Goal: Task Accomplishment & Management: Complete application form

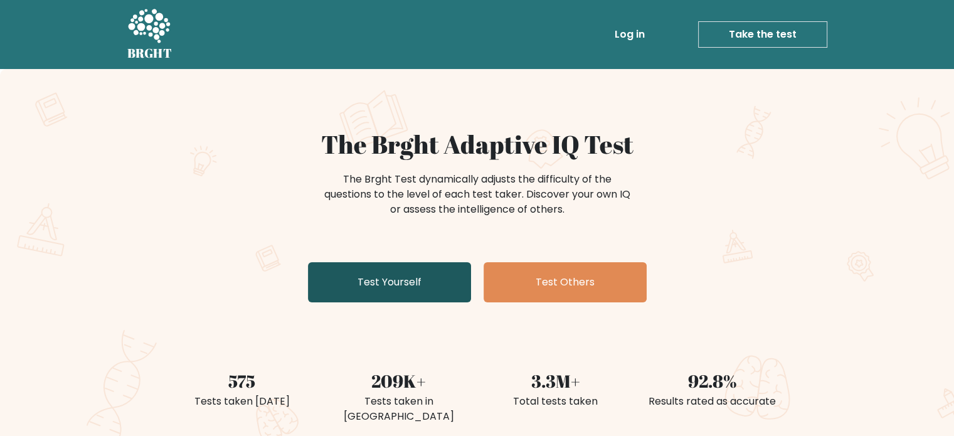
click at [391, 291] on link "Test Yourself" at bounding box center [389, 282] width 163 height 40
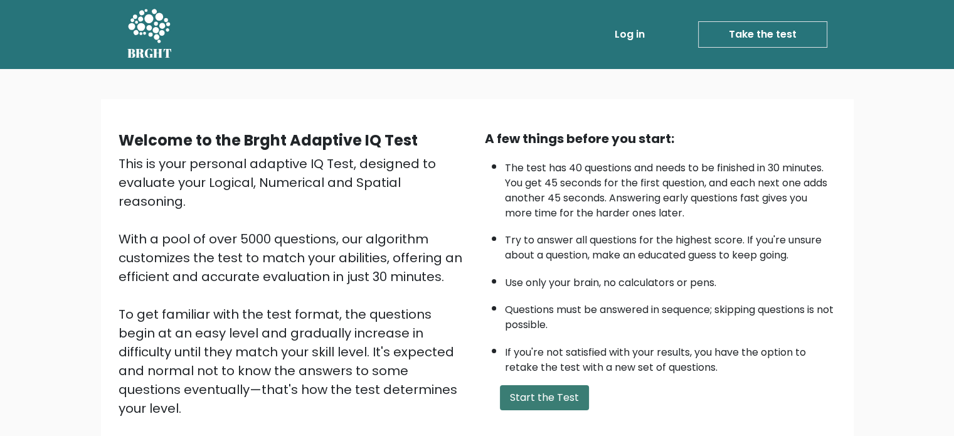
click at [571, 392] on button "Start the Test" at bounding box center [544, 397] width 89 height 25
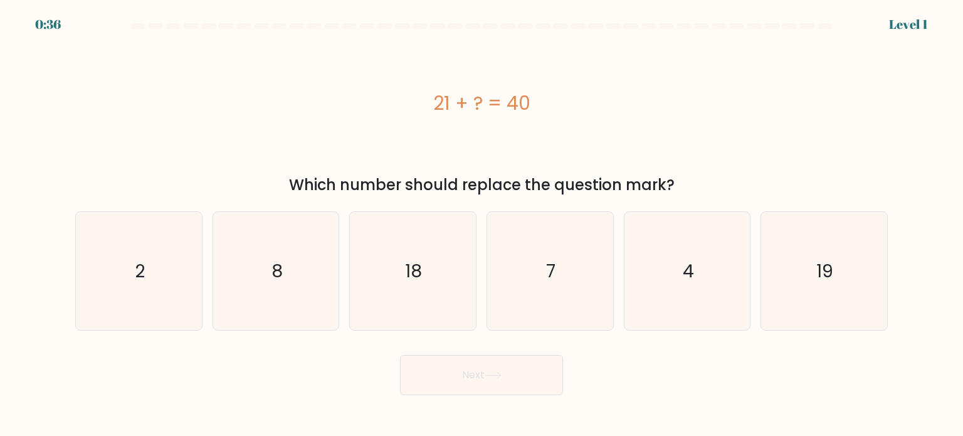
drag, startPoint x: 547, startPoint y: 97, endPoint x: 369, endPoint y: 115, distance: 179.0
click at [373, 115] on div "21 + ? = 40" at bounding box center [481, 103] width 813 height 28
copy div "21 + ? = 40"
click at [842, 315] on icon "19" at bounding box center [824, 271] width 118 height 118
click at [482, 224] on input "f. 19" at bounding box center [482, 221] width 1 height 6
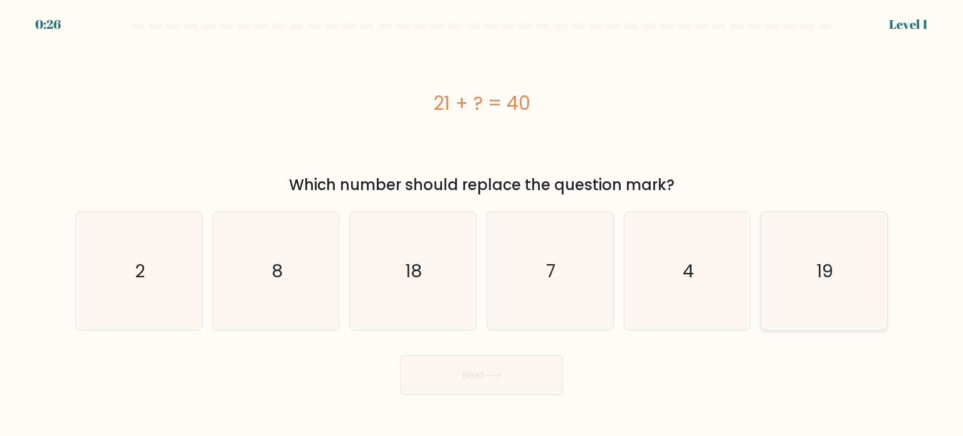
radio input "true"
click at [534, 377] on button "Next" at bounding box center [481, 375] width 163 height 40
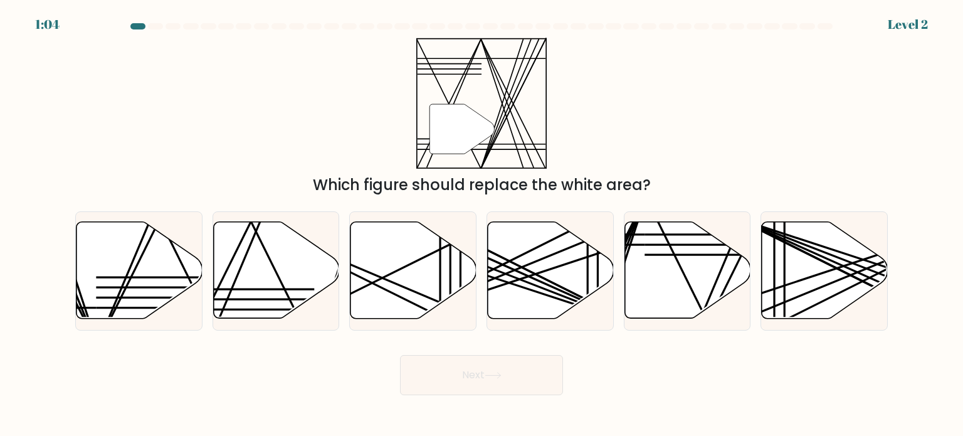
drag, startPoint x: 670, startPoint y: 187, endPoint x: 319, endPoint y: 104, distance: 360.7
click at [319, 104] on div "" Which figure should replace the white area?" at bounding box center [482, 117] width 828 height 159
click at [782, 195] on div "Which figure should replace the white area?" at bounding box center [482, 185] width 798 height 23
click at [685, 125] on div "" Which figure should replace the white area?" at bounding box center [482, 117] width 828 height 159
click at [233, 271] on icon at bounding box center [276, 270] width 126 height 97
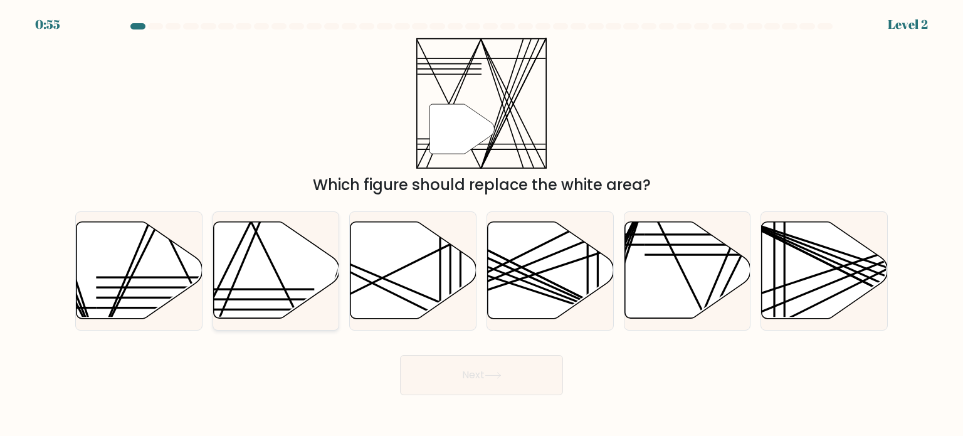
click at [482, 224] on input "b." at bounding box center [482, 221] width 1 height 6
radio input "true"
click at [534, 381] on button "Next" at bounding box center [481, 375] width 163 height 40
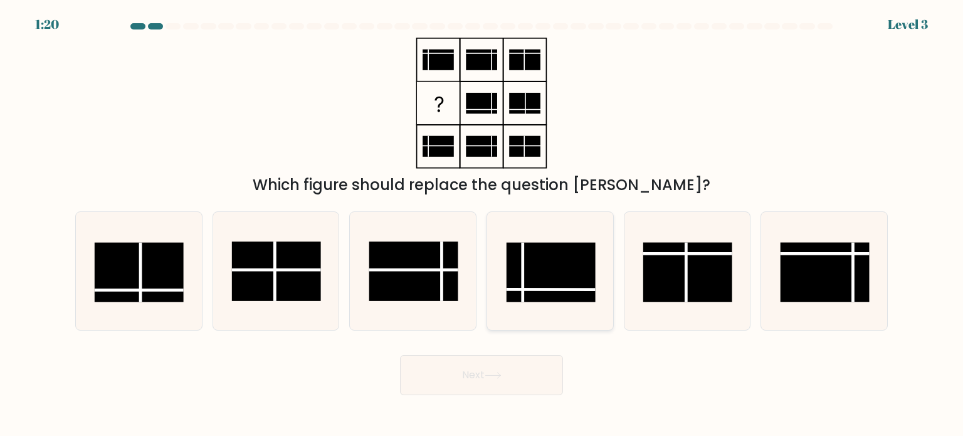
click at [587, 273] on rect at bounding box center [551, 272] width 89 height 60
click at [482, 224] on input "d." at bounding box center [482, 221] width 1 height 6
radio input "true"
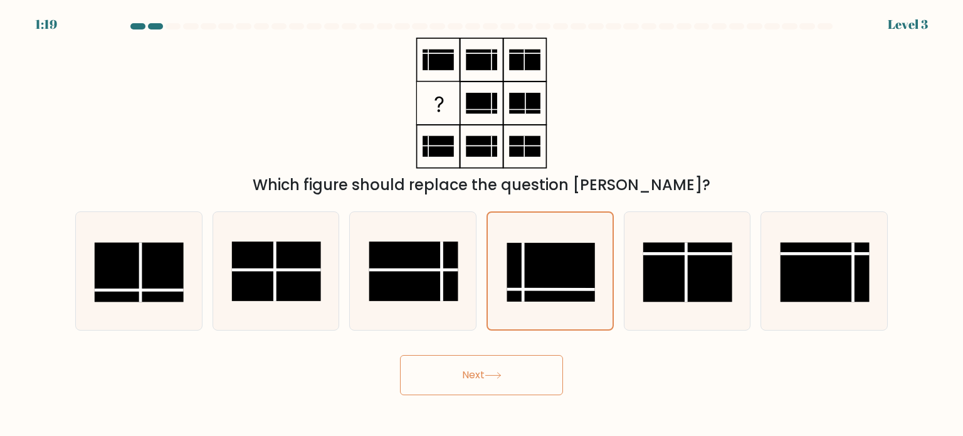
click at [525, 366] on button "Next" at bounding box center [481, 375] width 163 height 40
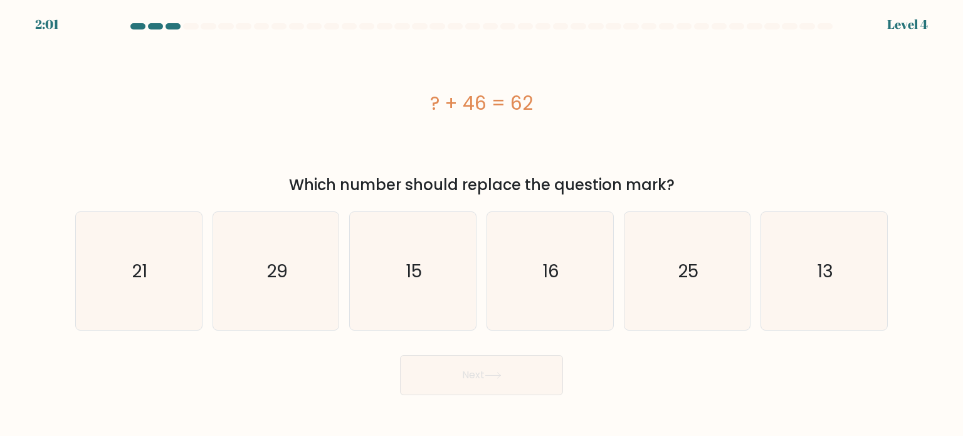
drag, startPoint x: 556, startPoint y: 102, endPoint x: 391, endPoint y: 107, distance: 165.0
click at [393, 109] on div "? + 46 = 62" at bounding box center [481, 103] width 813 height 28
copy div "? + 46 = 62"
click at [549, 273] on text "16" at bounding box center [551, 270] width 17 height 25
click at [482, 224] on input "d. 16" at bounding box center [482, 221] width 1 height 6
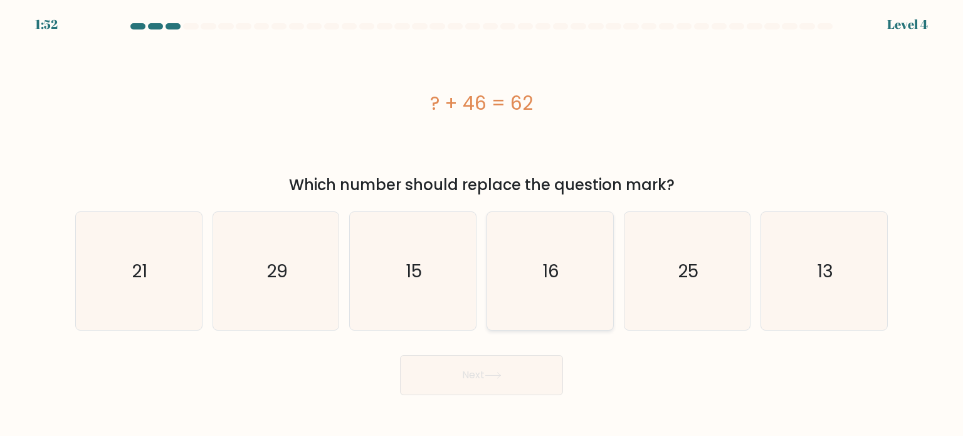
radio input "true"
click at [492, 374] on icon at bounding box center [493, 375] width 17 height 7
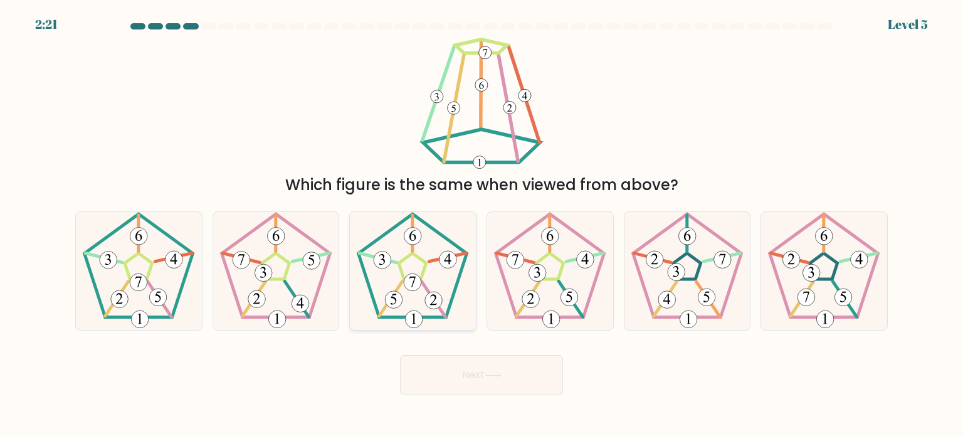
click at [382, 302] on icon at bounding box center [413, 271] width 118 height 118
click at [482, 224] on input "c." at bounding box center [482, 221] width 1 height 6
radio input "true"
click at [519, 368] on button "Next" at bounding box center [481, 375] width 163 height 40
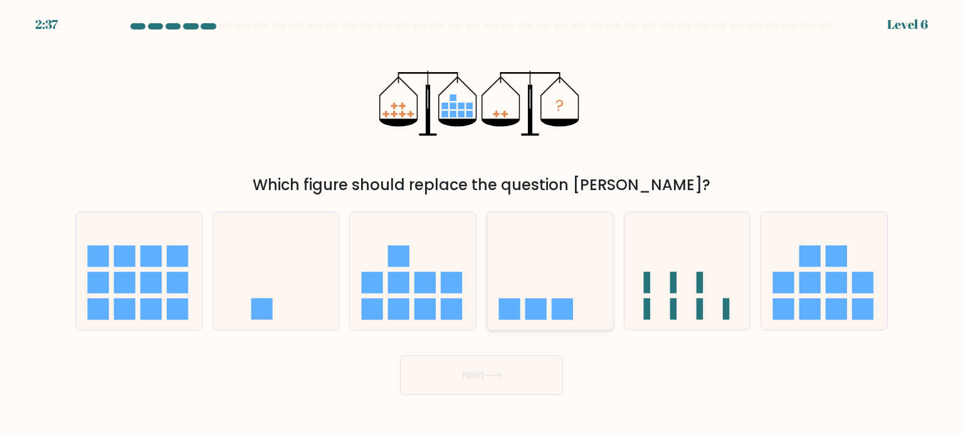
click at [550, 272] on icon at bounding box center [550, 271] width 126 height 104
click at [482, 224] on input "d." at bounding box center [482, 221] width 1 height 6
radio input "true"
click at [514, 361] on button "Next" at bounding box center [481, 375] width 163 height 40
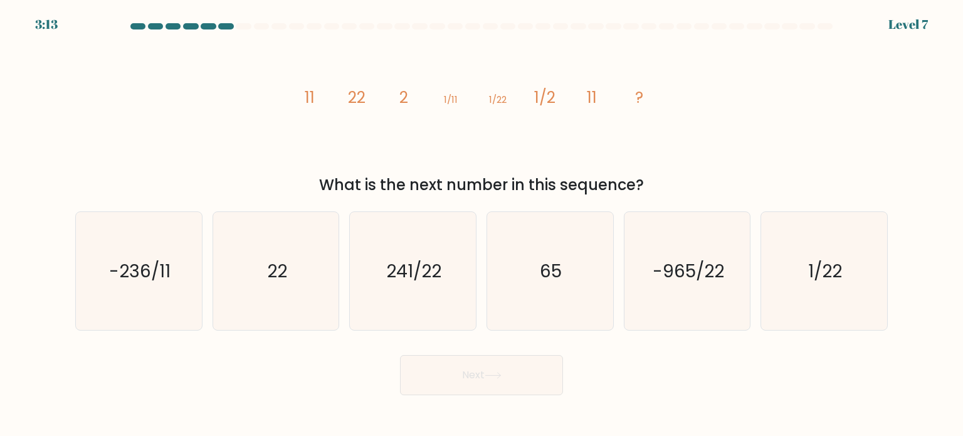
drag, startPoint x: 660, startPoint y: 184, endPoint x: 301, endPoint y: 94, distance: 369.7
click at [301, 94] on div "image/svg+xml 11 22 2 1/11 1/22 1/2 11 ? What is the next number in this sequen…" at bounding box center [482, 117] width 828 height 159
copy div "11 22 2 1/11 1/22 1/2 11 ? What is the next number in this sequence?"
click at [302, 276] on icon "22" at bounding box center [276, 271] width 118 height 118
click at [482, 224] on input "b. 22" at bounding box center [482, 221] width 1 height 6
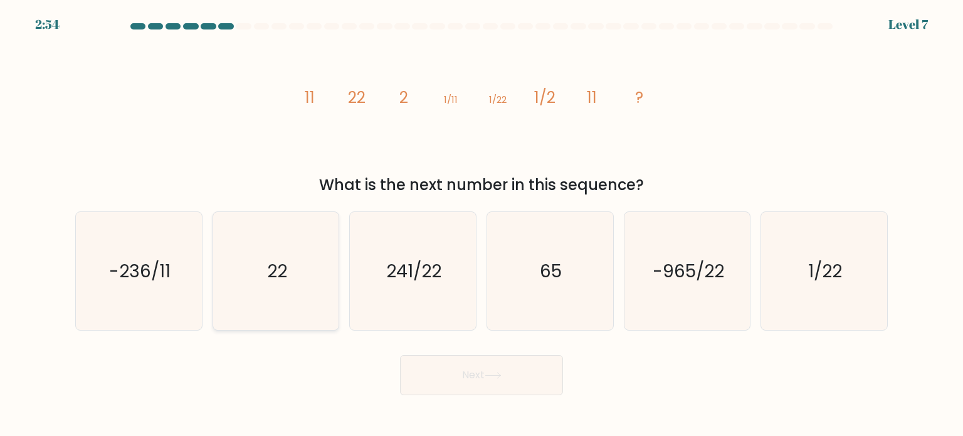
radio input "true"
click at [481, 379] on button "Next" at bounding box center [481, 375] width 163 height 40
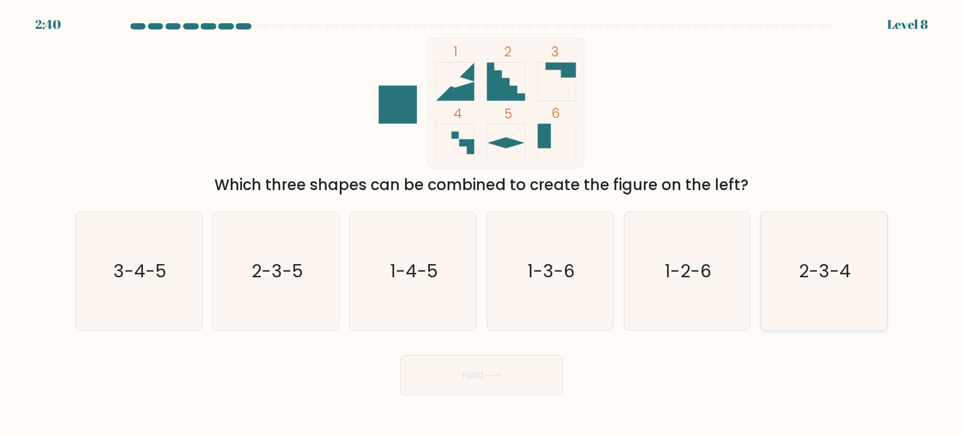
click at [815, 253] on icon "2-3-4" at bounding box center [824, 271] width 118 height 118
click at [482, 224] on input "f. 2-3-4" at bounding box center [482, 221] width 1 height 6
radio input "true"
click at [500, 376] on icon at bounding box center [493, 375] width 17 height 7
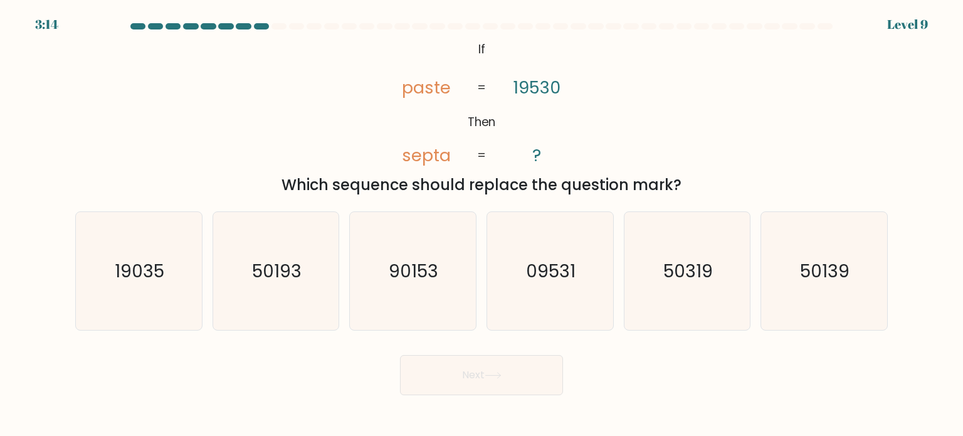
copy div "If Then paste septa 19530 ? = = Which sequence should replace the question mark?"
drag, startPoint x: 648, startPoint y: 184, endPoint x: 490, endPoint y: 2, distance: 241.4
click at [446, 34] on form "If ?" at bounding box center [481, 209] width 963 height 372
click at [740, 110] on div "@import url('https://fonts.googleapis.com/css?family=Abril+Fatface:400,100,100i…" at bounding box center [482, 117] width 828 height 159
click at [458, 255] on icon "90153" at bounding box center [413, 271] width 118 height 118
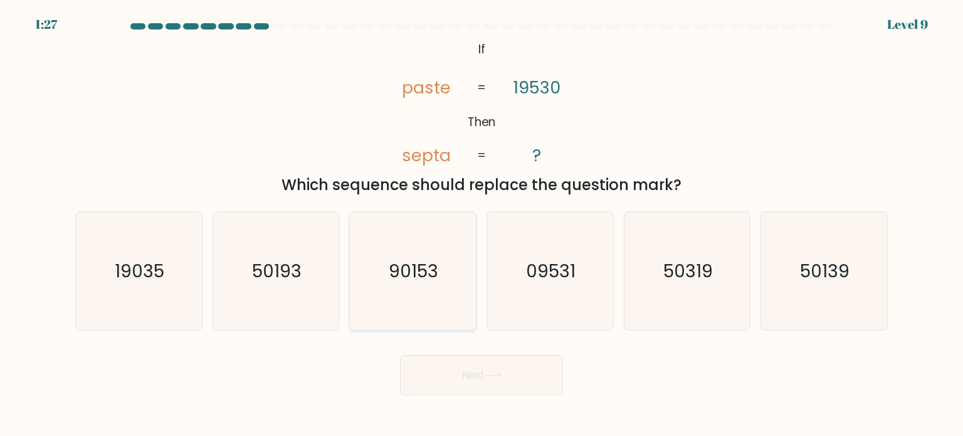
click at [482, 224] on input "c. 90153" at bounding box center [482, 221] width 1 height 6
radio input "true"
click at [486, 378] on button "Next" at bounding box center [481, 375] width 163 height 40
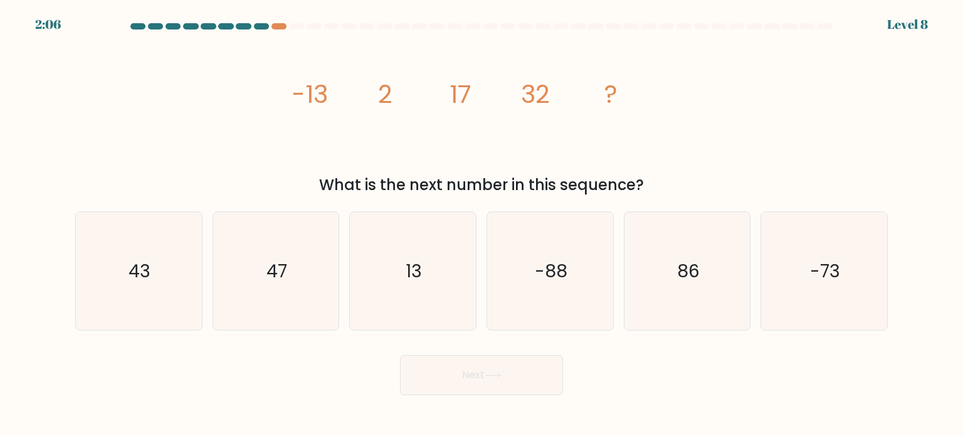
drag, startPoint x: 650, startPoint y: 186, endPoint x: 295, endPoint y: 102, distance: 364.8
click at [295, 102] on div "image/svg+xml -13 2 17 32 ? What is the next number in this sequence?" at bounding box center [482, 117] width 828 height 159
copy div "-13 2 17 32 ? What is the next number in this sequence?"
drag, startPoint x: 304, startPoint y: 260, endPoint x: 354, endPoint y: 276, distance: 52.0
click at [312, 258] on icon "47" at bounding box center [276, 271] width 118 height 118
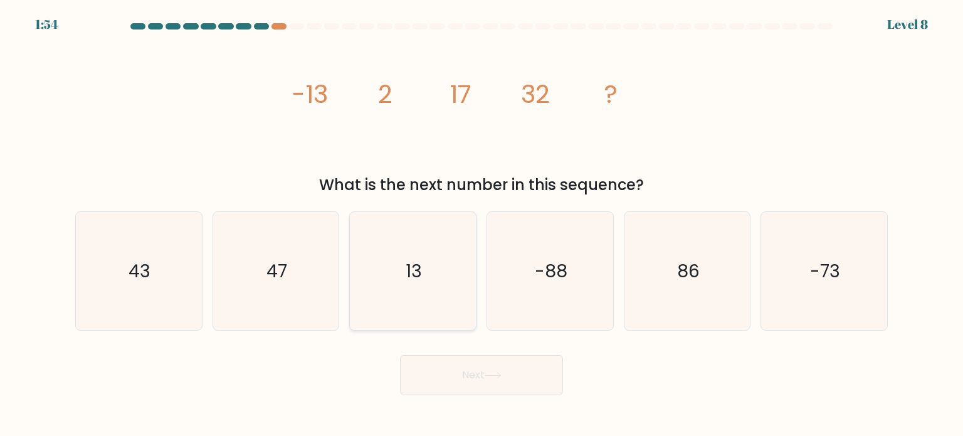
click at [482, 224] on input "b. 47" at bounding box center [482, 221] width 1 height 6
radio input "true"
click at [479, 374] on button "Next" at bounding box center [481, 375] width 163 height 40
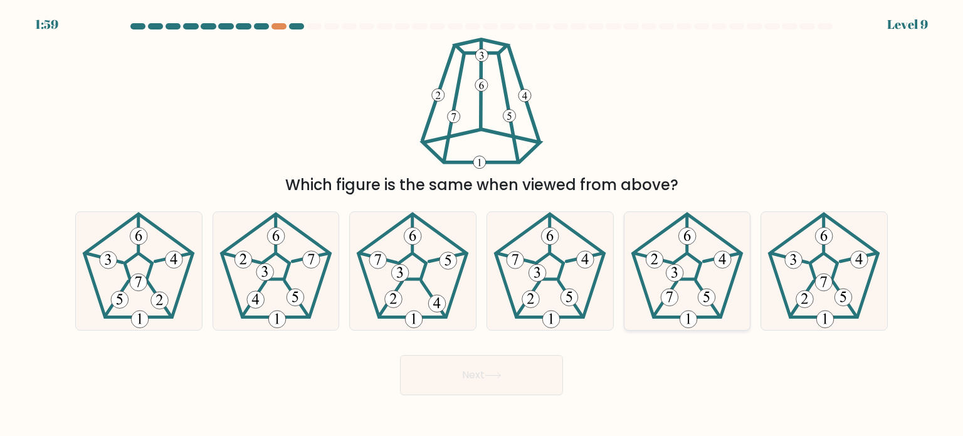
click at [692, 265] on icon at bounding box center [687, 271] width 118 height 118
click at [482, 224] on input "e." at bounding box center [482, 221] width 1 height 6
radio input "true"
click at [506, 376] on button "Next" at bounding box center [481, 375] width 163 height 40
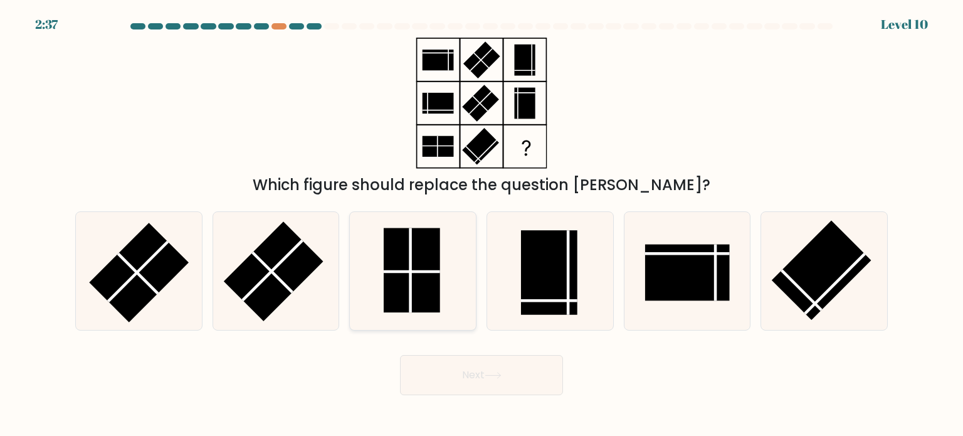
click at [387, 256] on rect at bounding box center [412, 270] width 56 height 85
click at [482, 224] on input "c." at bounding box center [482, 221] width 1 height 6
radio input "true"
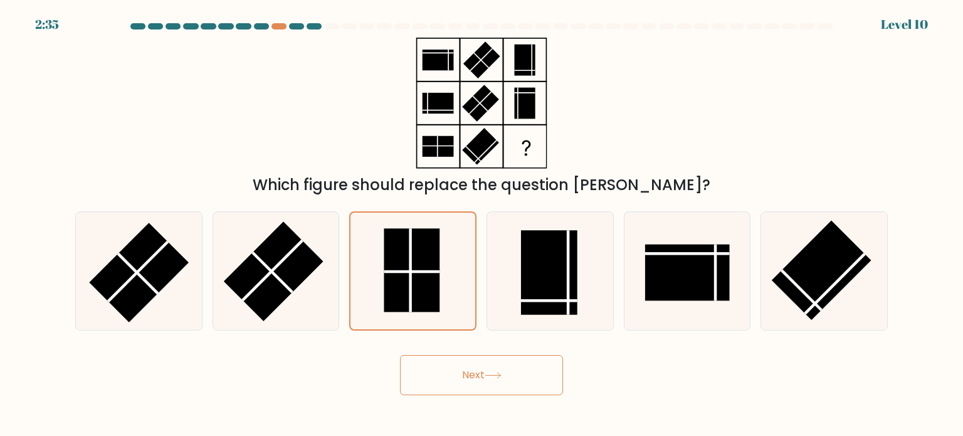
click at [479, 371] on button "Next" at bounding box center [481, 375] width 163 height 40
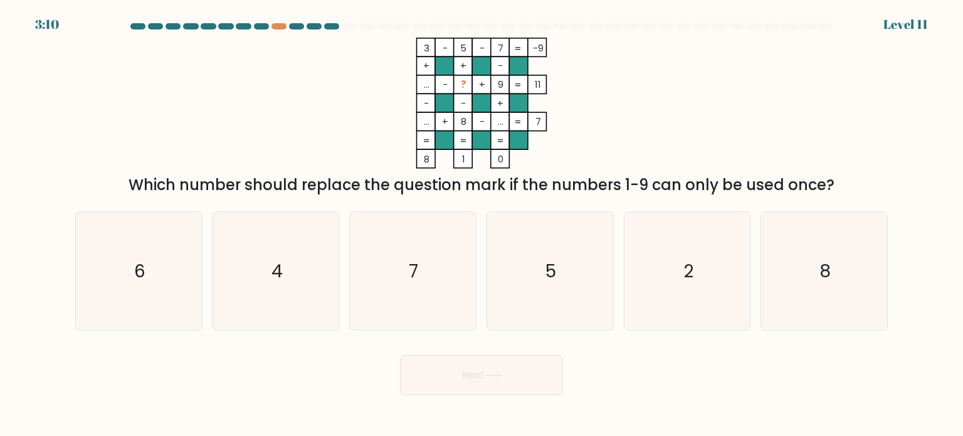
copy div "3 - 5 - 7 -9 + + - ... - ? + 9 11 - - + ... + 8 - ... = 7 = = = = 8 1 0 = Which…"
drag, startPoint x: 775, startPoint y: 180, endPoint x: 270, endPoint y: 34, distance: 525.3
click at [270, 34] on form at bounding box center [481, 209] width 963 height 372
click at [642, 82] on icon "3 - 5 - 7 -9 + + - ... - ? + 9 11 - - + ... + 8 - ... = 7 = = = = 8 1 0 =" at bounding box center [481, 103] width 376 height 131
copy icon "3 - 5 - 7 -9"
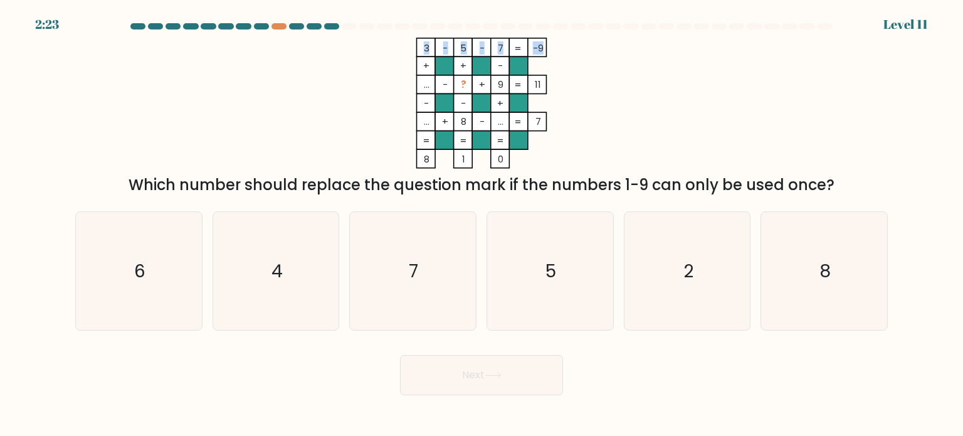
drag, startPoint x: 426, startPoint y: 48, endPoint x: 562, endPoint y: 29, distance: 136.7
click at [542, 47] on icon "3 - 5 - 7 -9 + + - ... - ? + 9 11 - - + ... + 8 - ... = 7 = = = = 8 1 0 =" at bounding box center [481, 103] width 376 height 131
click at [542, 48] on tspan "-9" at bounding box center [538, 47] width 11 height 13
drag, startPoint x: 423, startPoint y: 48, endPoint x: 525, endPoint y: 162, distance: 152.7
click at [530, 162] on icon "3 - 5 - 7 -9 + + - ... - ? + 9 11 - - + ... + 8 - ... = 7 = = = = 8 1 0 =" at bounding box center [481, 103] width 376 height 131
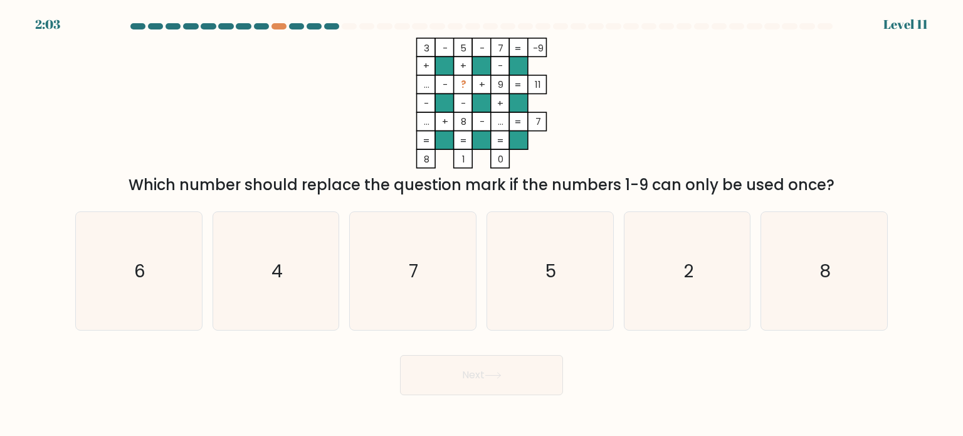
copy icon "3 - 5 - 7 -9 + + - ... - ? + 9 11 - - + ... + 8 - ... = 7 = = = = 8 1 0"
click at [374, 268] on icon "7" at bounding box center [413, 271] width 118 height 118
click at [482, 224] on input "c. 7" at bounding box center [482, 221] width 1 height 6
radio input "true"
click at [456, 366] on button "Next" at bounding box center [481, 375] width 163 height 40
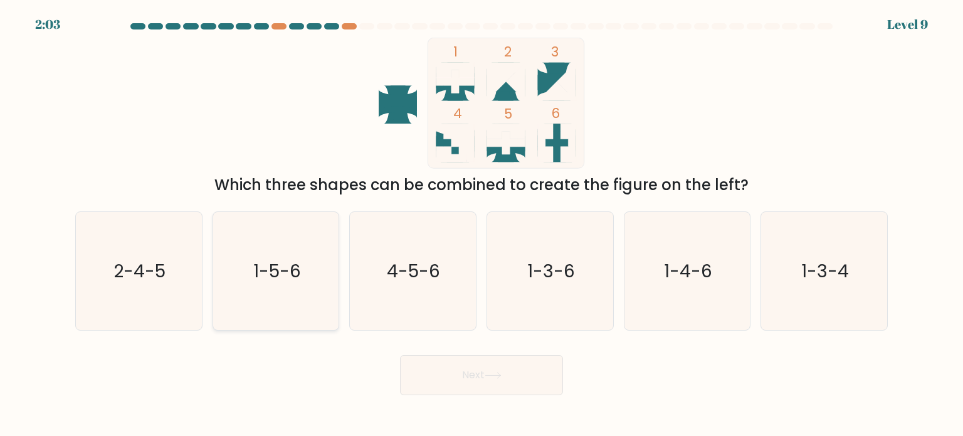
click at [291, 302] on icon "1-5-6" at bounding box center [276, 271] width 118 height 118
click at [482, 224] on input "b. 1-5-6" at bounding box center [482, 221] width 1 height 6
radio input "true"
click at [500, 381] on button "Next" at bounding box center [481, 375] width 163 height 40
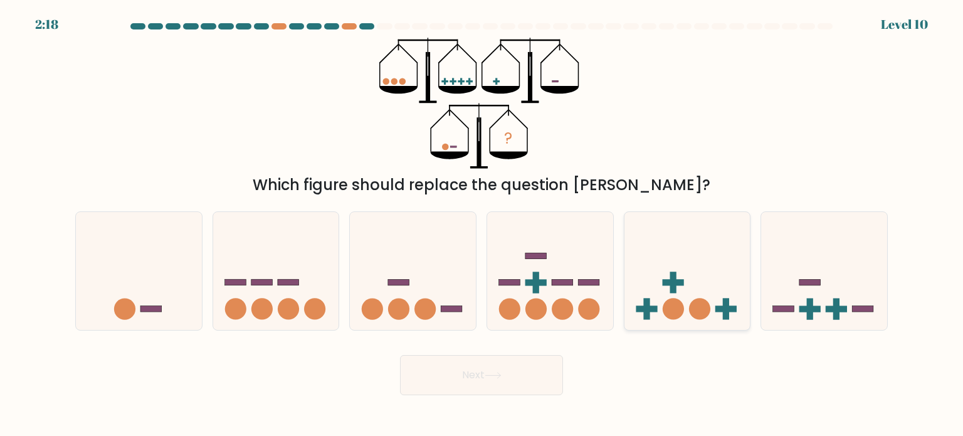
click at [695, 270] on icon at bounding box center [687, 271] width 126 height 104
click at [482, 224] on input "e." at bounding box center [482, 221] width 1 height 6
radio input "true"
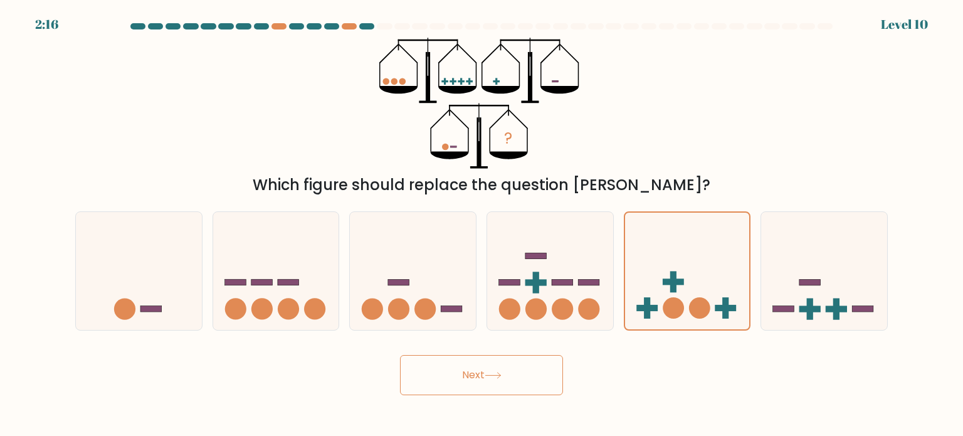
click at [487, 371] on button "Next" at bounding box center [481, 375] width 163 height 40
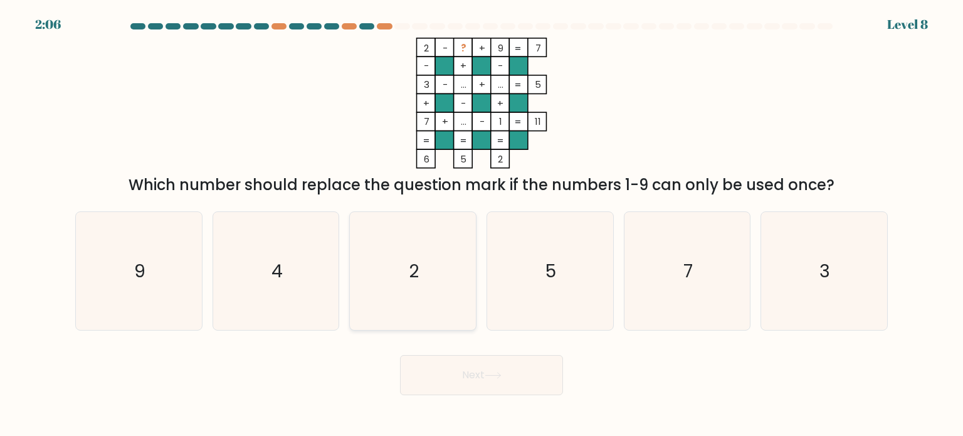
click at [465, 293] on icon "2" at bounding box center [413, 271] width 118 height 118
click at [482, 224] on input "c. 2" at bounding box center [482, 221] width 1 height 6
radio input "true"
click at [491, 371] on button "Next" at bounding box center [481, 375] width 163 height 40
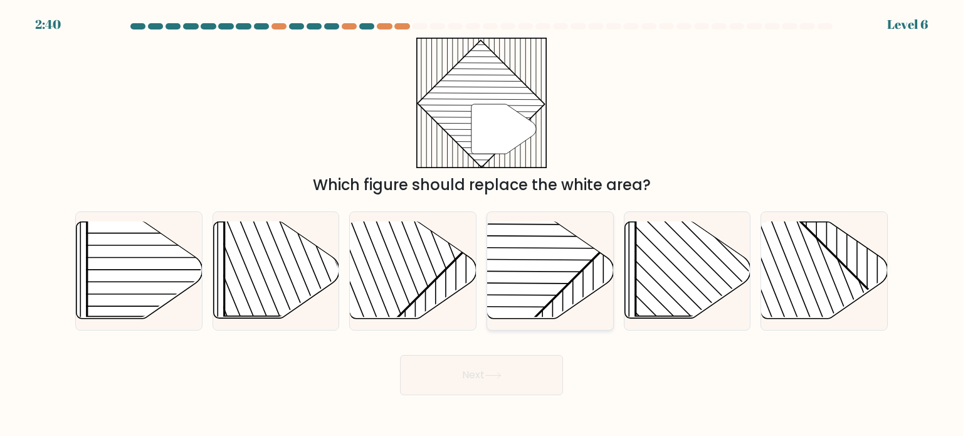
click at [534, 281] on rect at bounding box center [506, 221] width 247 height 247
click at [482, 224] on input "d." at bounding box center [482, 221] width 1 height 6
radio input "true"
click at [474, 367] on button "Next" at bounding box center [481, 375] width 163 height 40
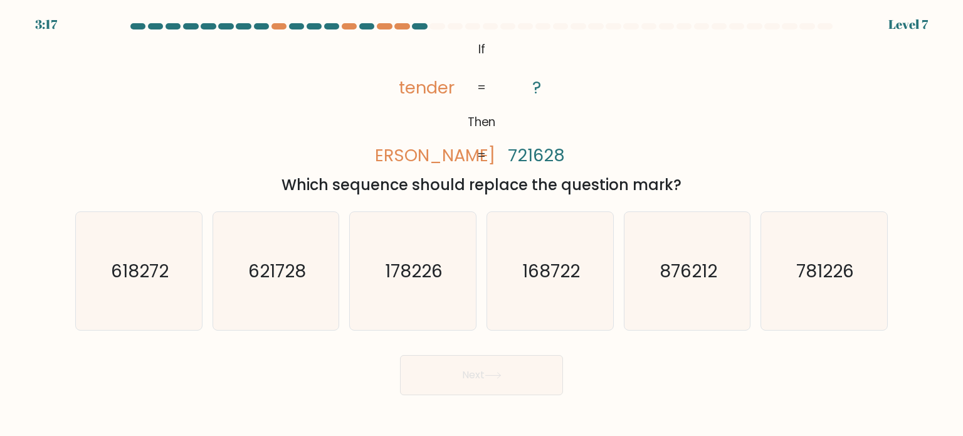
drag, startPoint x: 478, startPoint y: 45, endPoint x: 678, endPoint y: 178, distance: 240.5
click at [678, 178] on div "@import url('https://fonts.googleapis.com/css?family=Abril+Fatface:400,100,100i…" at bounding box center [482, 117] width 828 height 159
copy div "If Then tender denter ? 721628 = = Which sequence should replace the question m…"
click at [286, 300] on icon "621728" at bounding box center [276, 271] width 118 height 118
click at [482, 224] on input "b. 621728" at bounding box center [482, 221] width 1 height 6
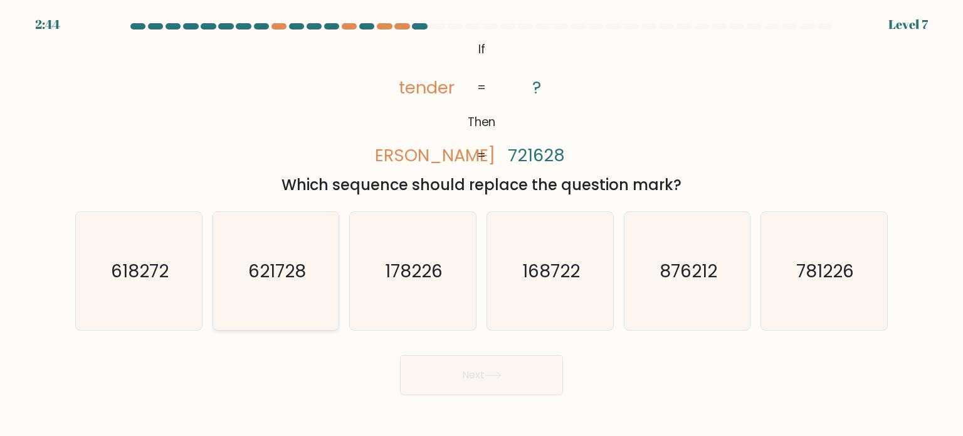
radio input "true"
click at [500, 368] on button "Next" at bounding box center [481, 375] width 163 height 40
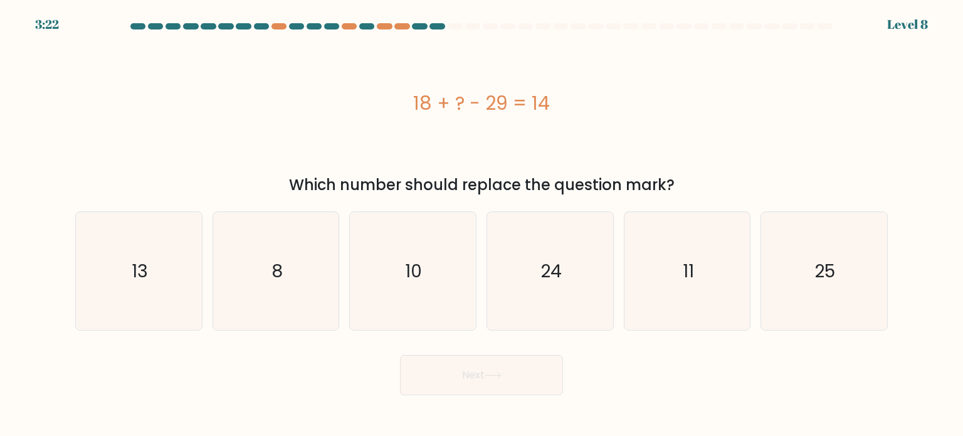
drag, startPoint x: 680, startPoint y: 182, endPoint x: 335, endPoint y: 122, distance: 350.7
click at [335, 122] on div "18 + ? - 29 = 14 Which number should replace the question mark?" at bounding box center [482, 117] width 828 height 159
copy div "18 + ? - 29 = 14 Which number should replace the question mark?"
click at [808, 234] on icon "25" at bounding box center [824, 271] width 118 height 118
click at [482, 224] on input "f. 25" at bounding box center [482, 221] width 1 height 6
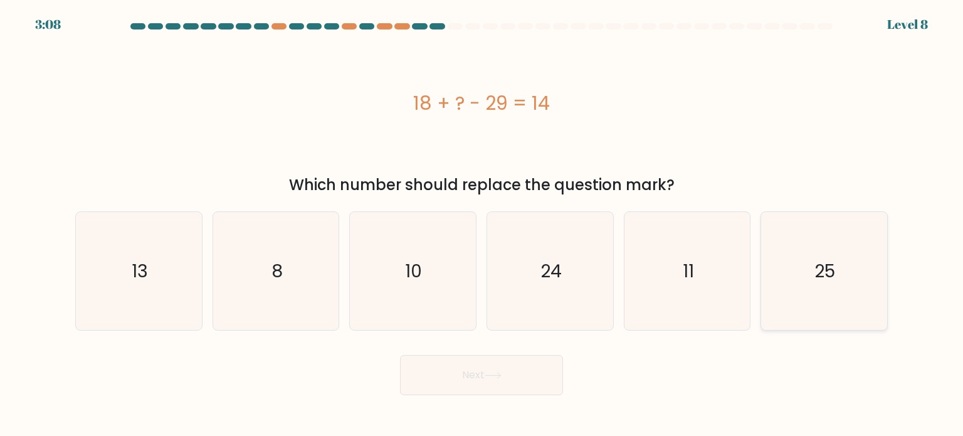
radio input "true"
click at [501, 372] on icon at bounding box center [493, 375] width 17 height 7
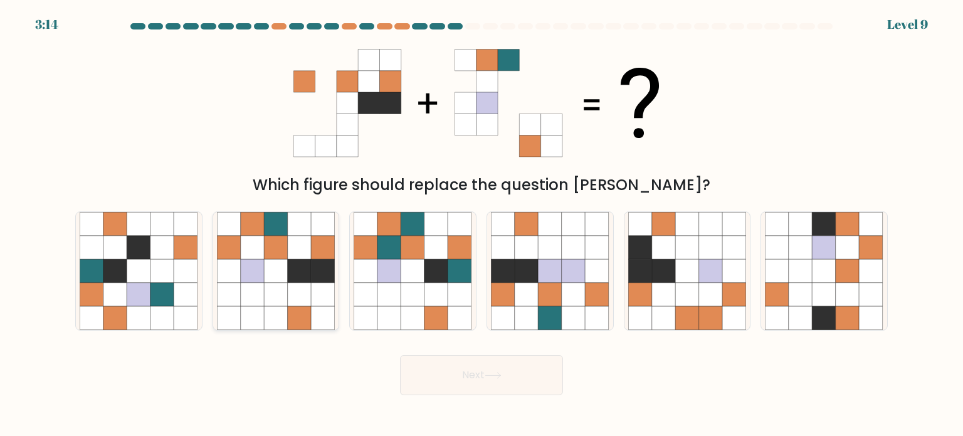
click at [286, 259] on icon at bounding box center [276, 271] width 24 height 24
click at [482, 224] on input "b." at bounding box center [482, 221] width 1 height 6
radio input "true"
click at [494, 365] on button "Next" at bounding box center [481, 375] width 163 height 40
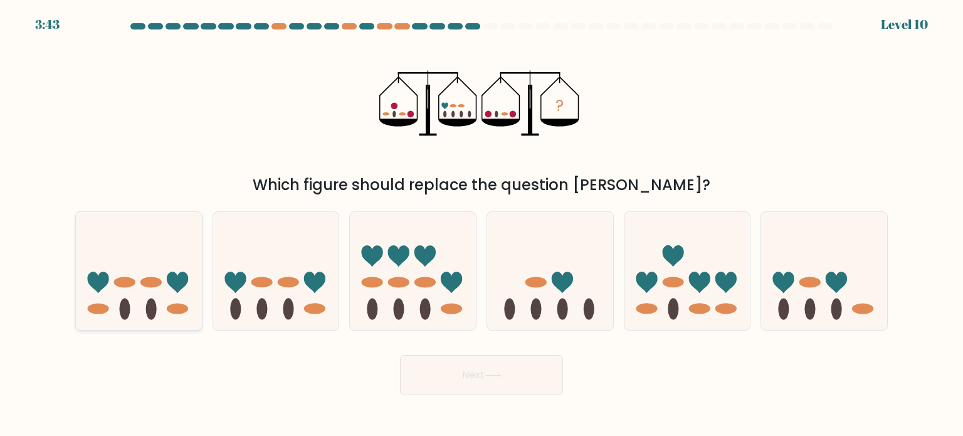
click at [193, 252] on icon at bounding box center [139, 271] width 126 height 104
click at [482, 224] on input "a." at bounding box center [482, 221] width 1 height 6
radio input "true"
click at [441, 377] on button "Next" at bounding box center [481, 375] width 163 height 40
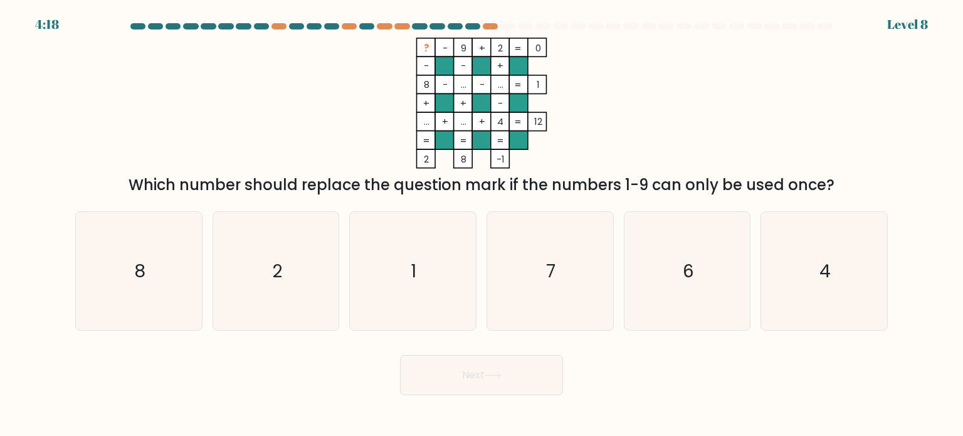
drag, startPoint x: 440, startPoint y: 44, endPoint x: 572, endPoint y: 2, distance: 138.8
click at [542, 50] on icon "? - 9 + 2 0 - - + 8 - ... - ... 1 + + - ... + ... + 4 = 12 = = = = 2 8 -1 =" at bounding box center [481, 103] width 376 height 131
click at [660, 310] on icon "6" at bounding box center [687, 271] width 118 height 118
click at [482, 224] on input "e. 6" at bounding box center [482, 221] width 1 height 6
radio input "true"
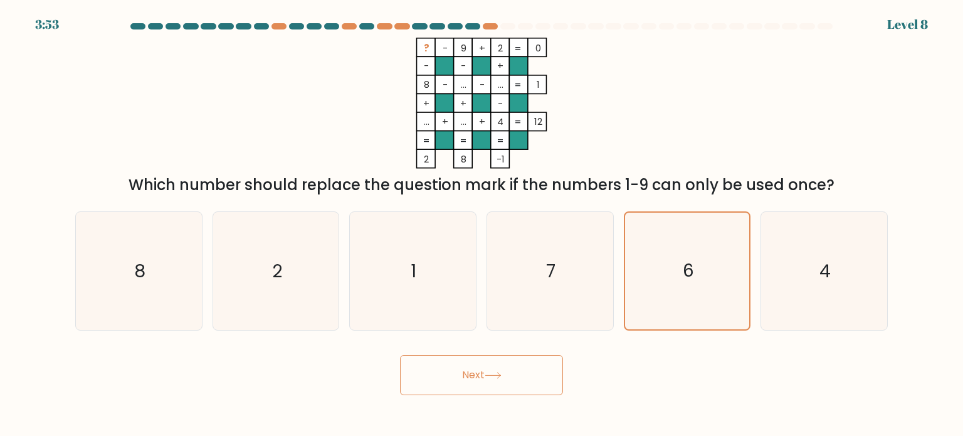
click at [489, 373] on icon at bounding box center [493, 375] width 17 height 7
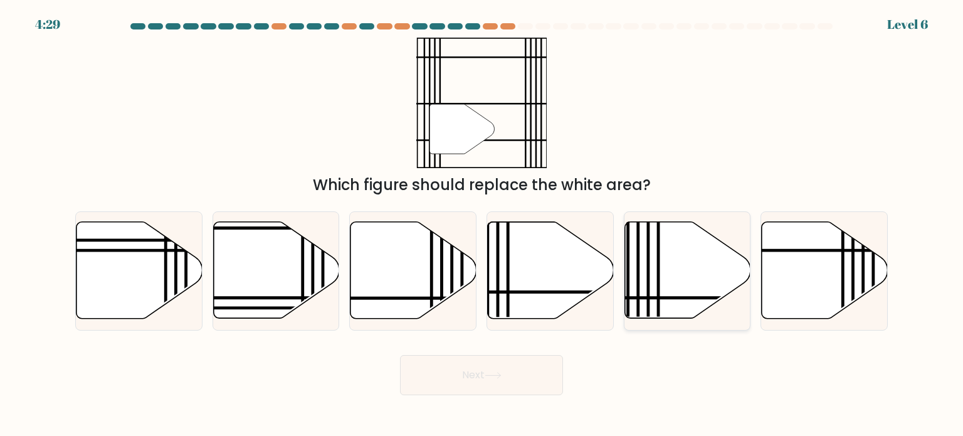
click at [663, 270] on icon at bounding box center [687, 270] width 126 height 97
click at [482, 224] on input "e." at bounding box center [482, 221] width 1 height 6
radio input "true"
click at [499, 377] on icon at bounding box center [493, 375] width 17 height 7
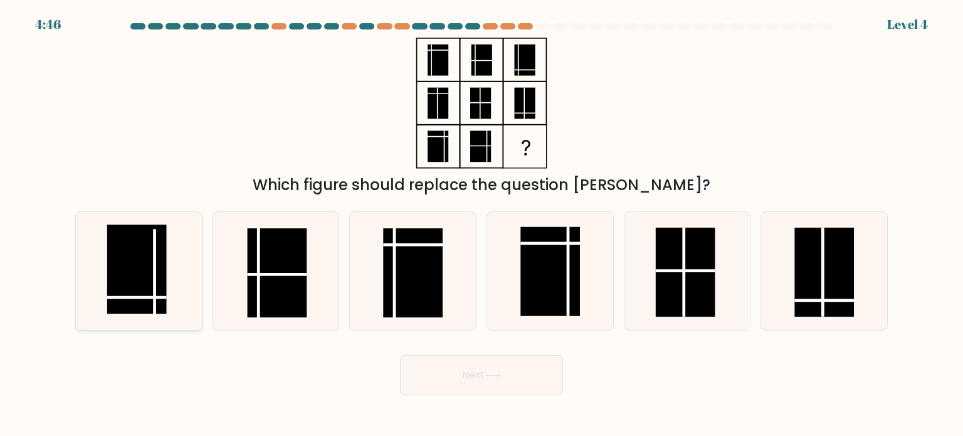
click at [165, 243] on rect at bounding box center [137, 268] width 60 height 89
click at [482, 224] on input "a." at bounding box center [482, 221] width 1 height 6
radio input "true"
click at [462, 379] on button "Next" at bounding box center [481, 375] width 163 height 40
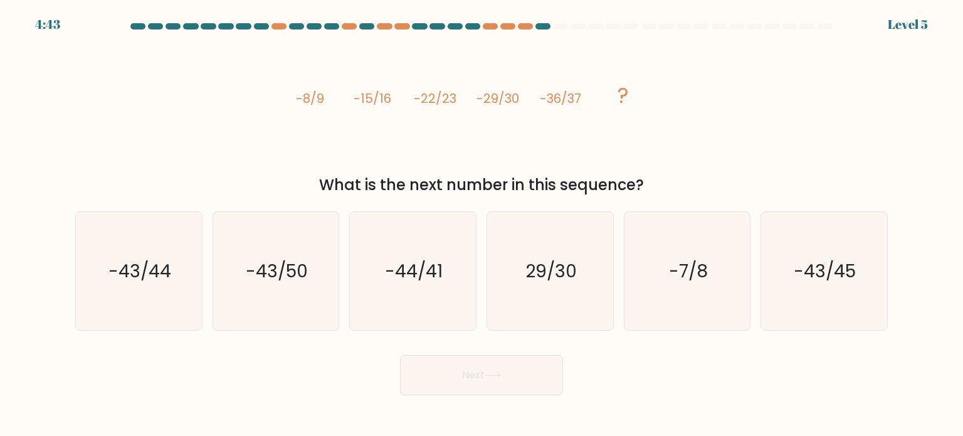
click at [478, 368] on button "Next" at bounding box center [481, 375] width 163 height 40
drag, startPoint x: 633, startPoint y: 187, endPoint x: 237, endPoint y: 113, distance: 403.0
click at [237, 113] on div "image/svg+xml -8/9 -15/16 -22/23 -29/30 -36/37 ? What is the next number in thi…" at bounding box center [482, 117] width 828 height 159
click at [171, 286] on icon "-43/44" at bounding box center [139, 271] width 118 height 118
click at [482, 224] on input "a. -43/44" at bounding box center [482, 221] width 1 height 6
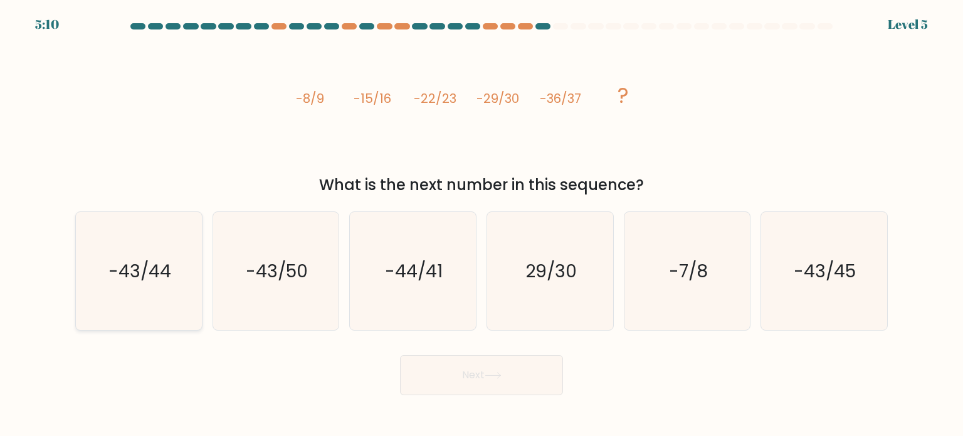
radio input "true"
click at [484, 374] on button "Next" at bounding box center [481, 375] width 163 height 40
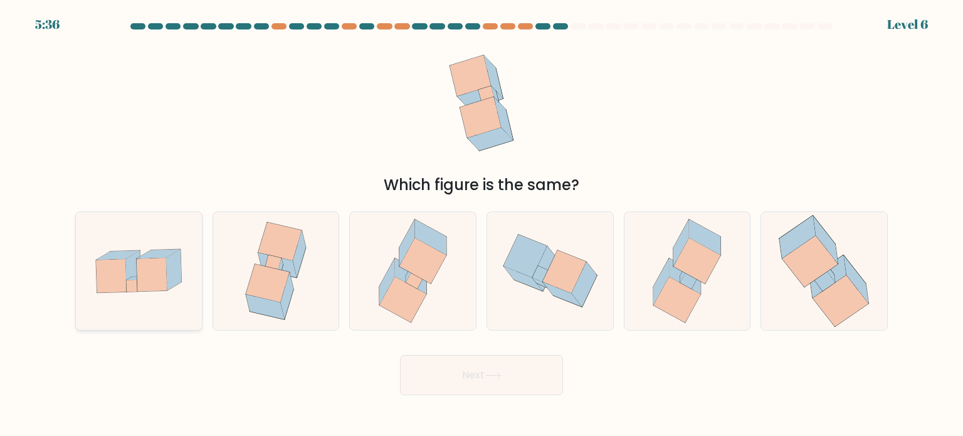
click at [176, 288] on icon at bounding box center [139, 271] width 126 height 87
click at [482, 224] on input "a." at bounding box center [482, 221] width 1 height 6
radio input "true"
click at [459, 367] on button "Next" at bounding box center [481, 375] width 163 height 40
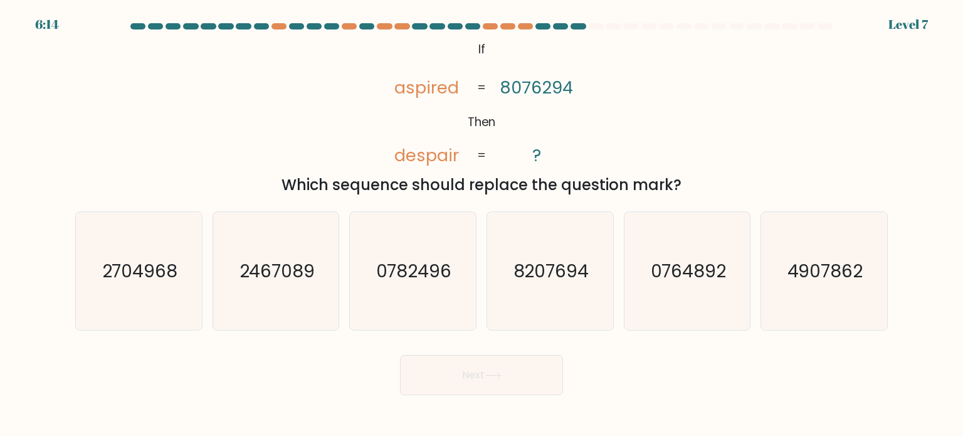
drag, startPoint x: 702, startPoint y: 176, endPoint x: 441, endPoint y: 24, distance: 301.7
click at [441, 24] on form "If ?" at bounding box center [481, 209] width 963 height 372
click at [686, 65] on div "@import url('https://fonts.googleapis.com/css?family=Abril+Fatface:400,100,100i…" at bounding box center [482, 117] width 828 height 159
click at [158, 275] on text "2704968" at bounding box center [140, 270] width 76 height 25
click at [482, 224] on input "a. 2704968" at bounding box center [482, 221] width 1 height 6
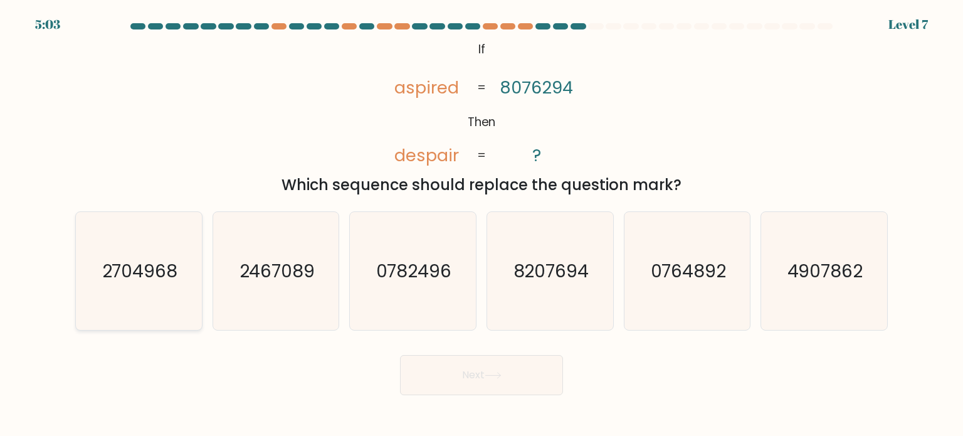
radio input "true"
click at [490, 381] on button "Next" at bounding box center [481, 375] width 163 height 40
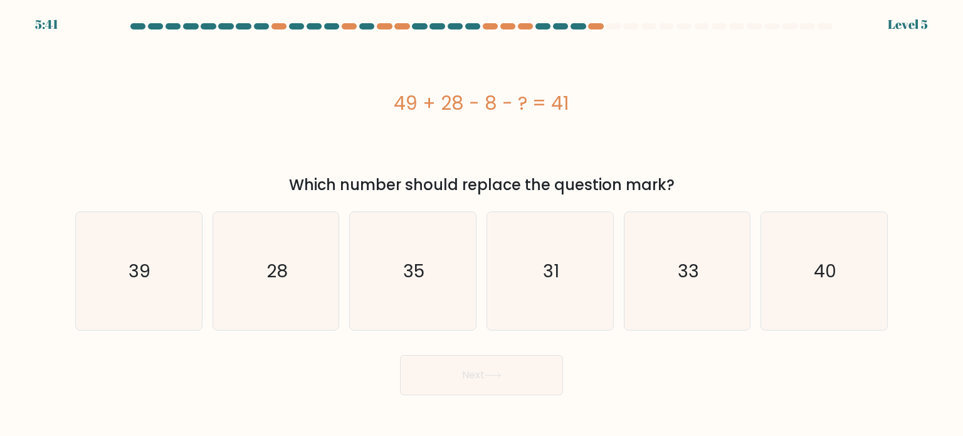
drag, startPoint x: 677, startPoint y: 182, endPoint x: 374, endPoint y: 124, distance: 309.1
click at [374, 124] on div "49 + 28 - 8 - ? = 41 Which number should replace the question mark?" at bounding box center [482, 117] width 828 height 159
click at [314, 263] on icon "28" at bounding box center [276, 271] width 118 height 118
click at [482, 224] on input "b. 28" at bounding box center [482, 221] width 1 height 6
radio input "true"
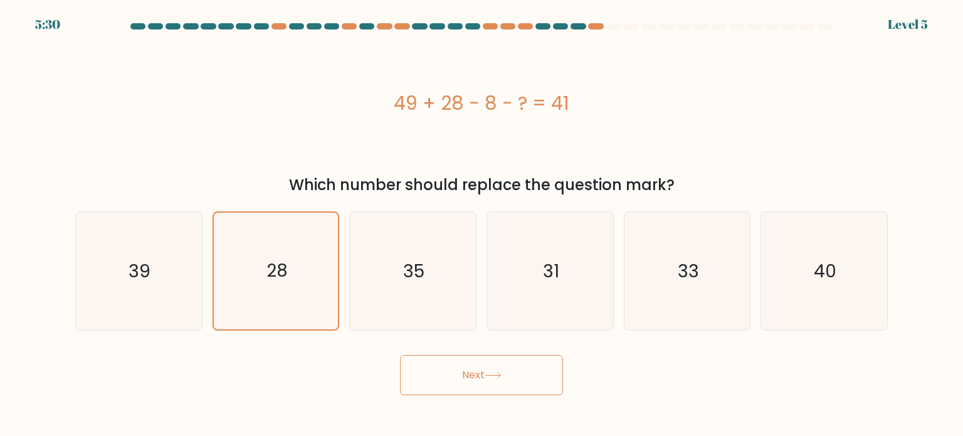
click at [475, 369] on button "Next" at bounding box center [481, 375] width 163 height 40
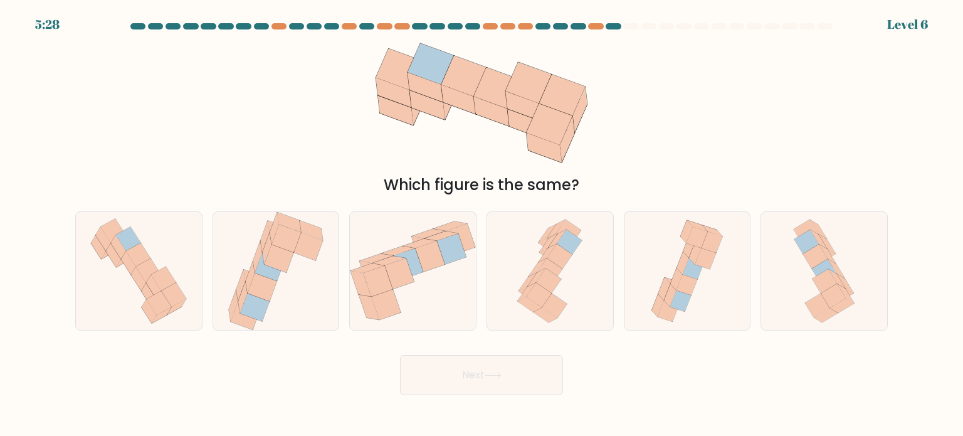
click at [503, 369] on button "Next" at bounding box center [481, 375] width 163 height 40
drag, startPoint x: 424, startPoint y: 278, endPoint x: 404, endPoint y: 278, distance: 20.1
click at [419, 278] on icon at bounding box center [413, 270] width 126 height 107
click at [482, 224] on input "c." at bounding box center [482, 221] width 1 height 6
radio input "true"
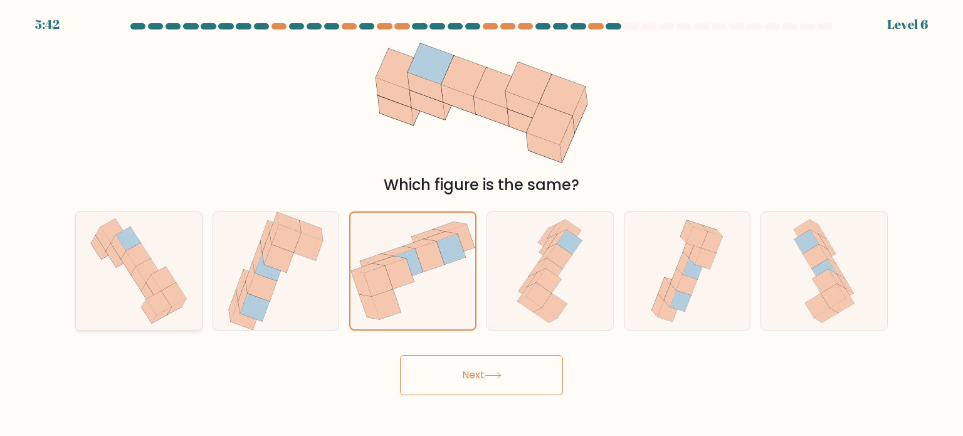
click at [93, 270] on icon at bounding box center [139, 271] width 112 height 118
click at [482, 224] on input "a." at bounding box center [482, 221] width 1 height 6
radio input "true"
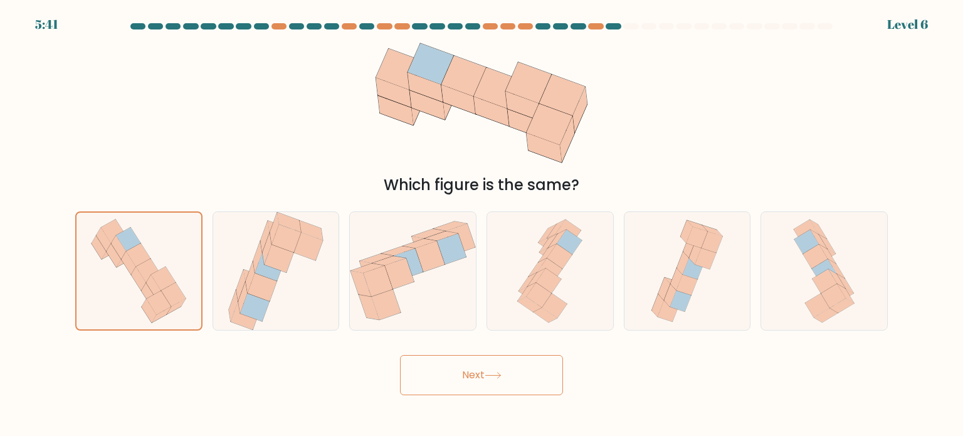
click at [497, 371] on button "Next" at bounding box center [481, 375] width 163 height 40
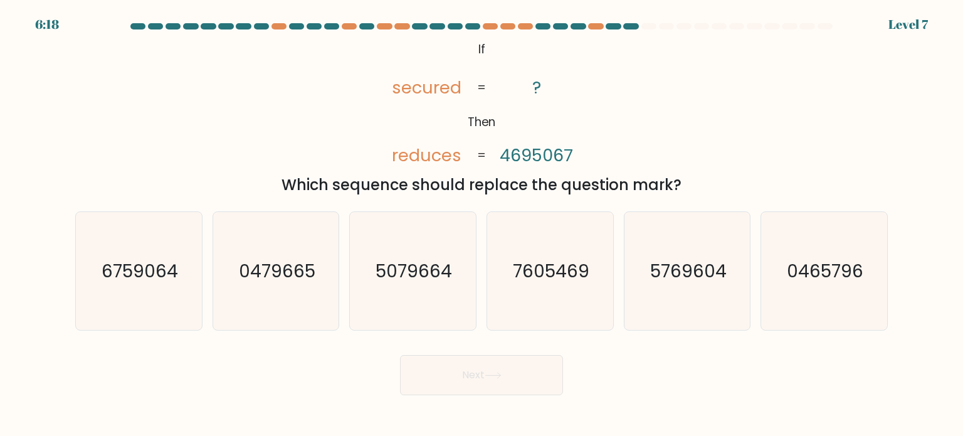
drag, startPoint x: 687, startPoint y: 181, endPoint x: 406, endPoint y: 21, distance: 322.3
click at [406, 21] on body "6:18 Level 7 If" at bounding box center [481, 218] width 963 height 436
click at [806, 235] on icon "0465796" at bounding box center [824, 271] width 118 height 118
click at [482, 224] on input "f. 0465796" at bounding box center [482, 221] width 1 height 6
radio input "true"
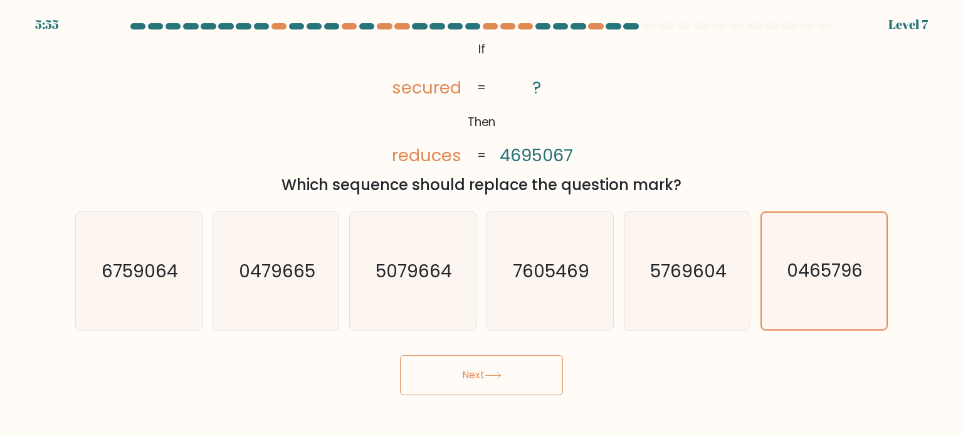
click at [514, 372] on button "Next" at bounding box center [481, 375] width 163 height 40
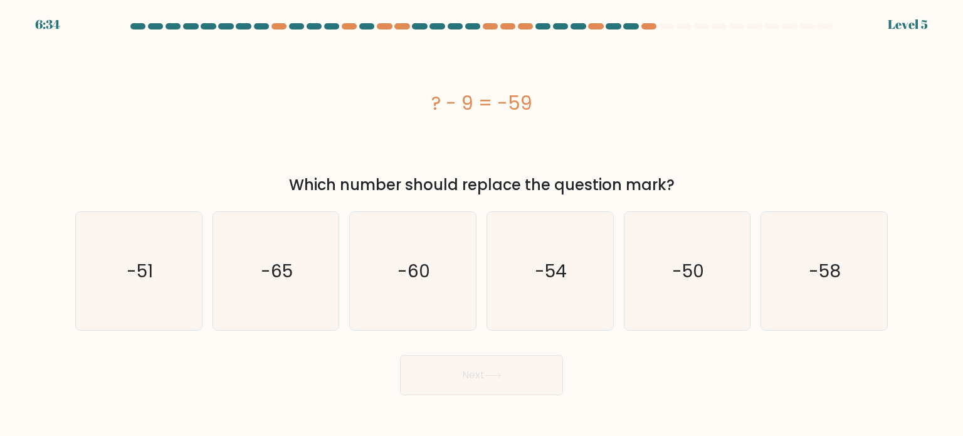
drag, startPoint x: 687, startPoint y: 182, endPoint x: 497, endPoint y: 6, distance: 259.1
click at [365, 125] on div "? - 9 = -59 Which number should replace the question mark?" at bounding box center [482, 117] width 828 height 159
click at [700, 264] on text "-50" at bounding box center [688, 270] width 32 height 25
click at [482, 224] on input "e. -50" at bounding box center [482, 221] width 1 height 6
radio input "true"
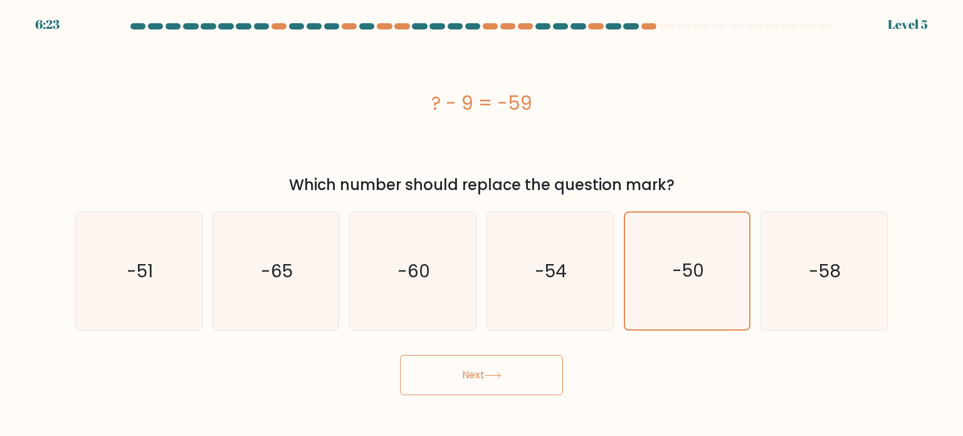
click at [504, 381] on button "Next" at bounding box center [481, 375] width 163 height 40
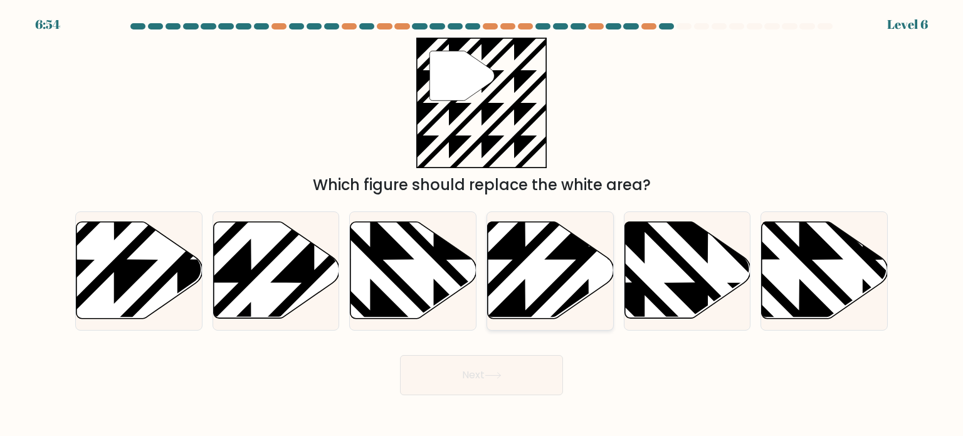
click at [567, 286] on icon at bounding box center [551, 270] width 126 height 97
click at [482, 224] on input "d." at bounding box center [482, 221] width 1 height 6
radio input "true"
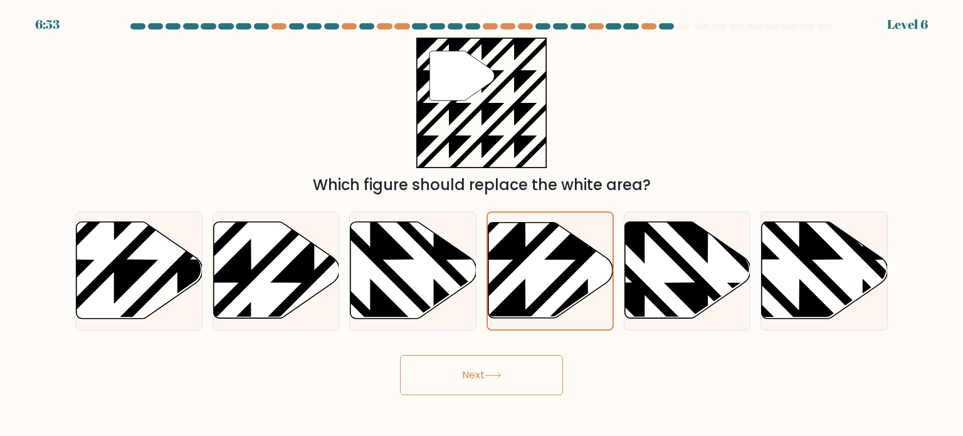
click at [500, 382] on button "Next" at bounding box center [481, 375] width 163 height 40
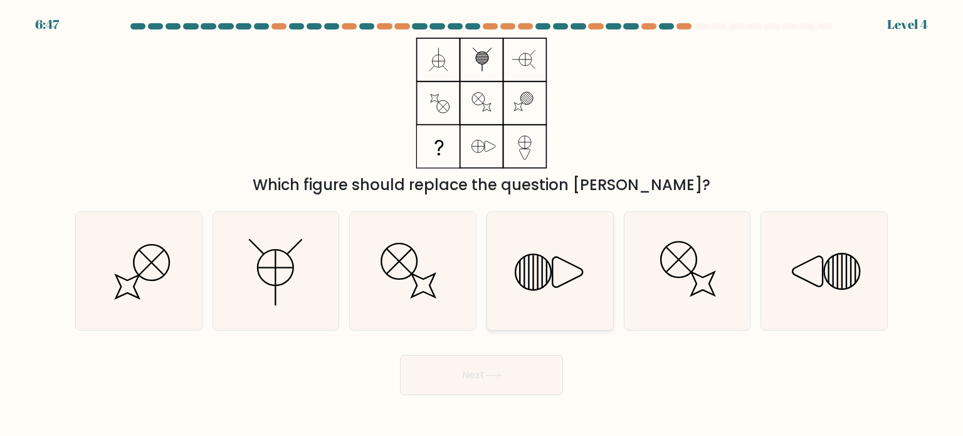
click at [543, 268] on icon at bounding box center [550, 271] width 118 height 118
click at [482, 224] on input "d." at bounding box center [482, 221] width 1 height 6
radio input "true"
click at [516, 372] on button "Next" at bounding box center [481, 375] width 163 height 40
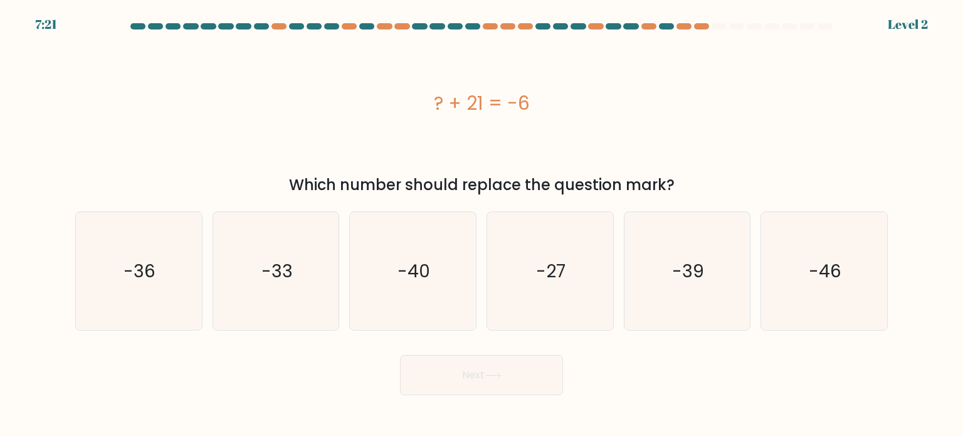
drag, startPoint x: 701, startPoint y: 181, endPoint x: 403, endPoint y: 139, distance: 300.9
click at [403, 139] on div "? + 21 = -6 Which number should replace the question mark?" at bounding box center [482, 117] width 828 height 159
click at [543, 233] on icon "-27" at bounding box center [550, 271] width 118 height 118
click at [482, 224] on input "d. -27" at bounding box center [482, 221] width 1 height 6
radio input "true"
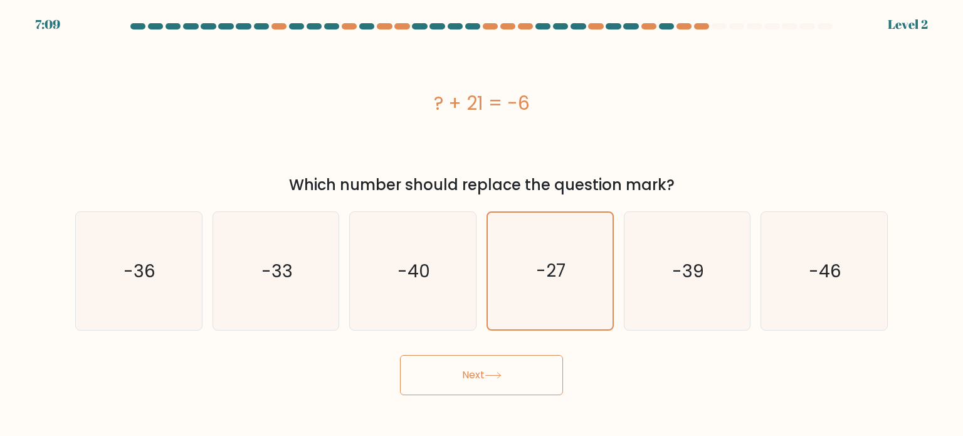
click at [478, 380] on button "Next" at bounding box center [481, 375] width 163 height 40
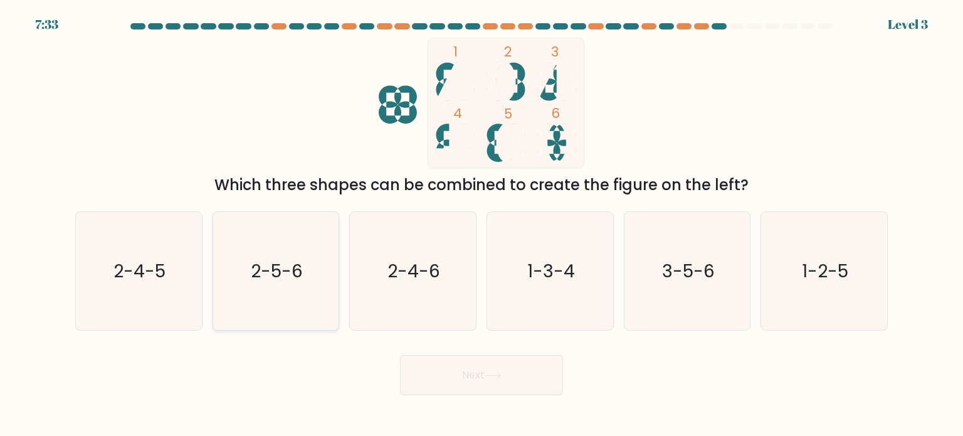
click at [274, 270] on text "2-5-6" at bounding box center [277, 270] width 52 height 25
click at [482, 224] on input "b. 2-5-6" at bounding box center [482, 221] width 1 height 6
radio input "true"
click at [471, 364] on button "Next" at bounding box center [481, 375] width 163 height 40
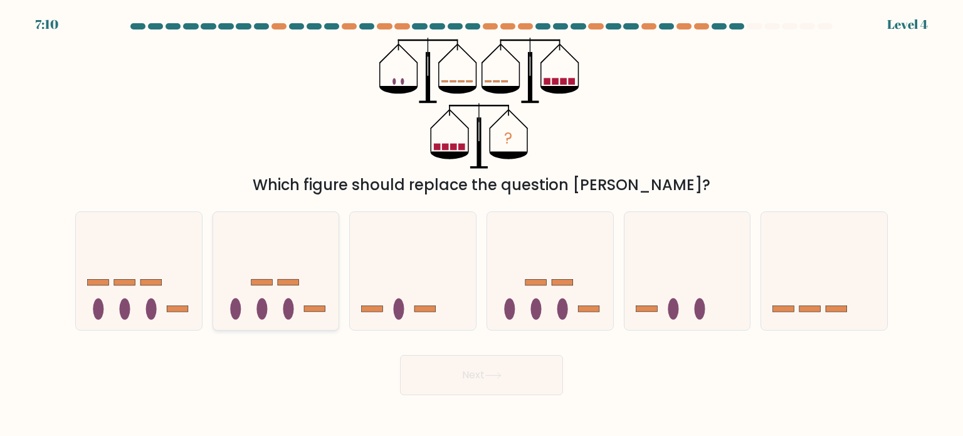
click at [271, 283] on rect at bounding box center [261, 282] width 21 height 6
click at [482, 224] on input "b." at bounding box center [482, 221] width 1 height 6
radio input "true"
click at [113, 288] on icon at bounding box center [139, 271] width 126 height 104
click at [482, 224] on input "a." at bounding box center [482, 221] width 1 height 6
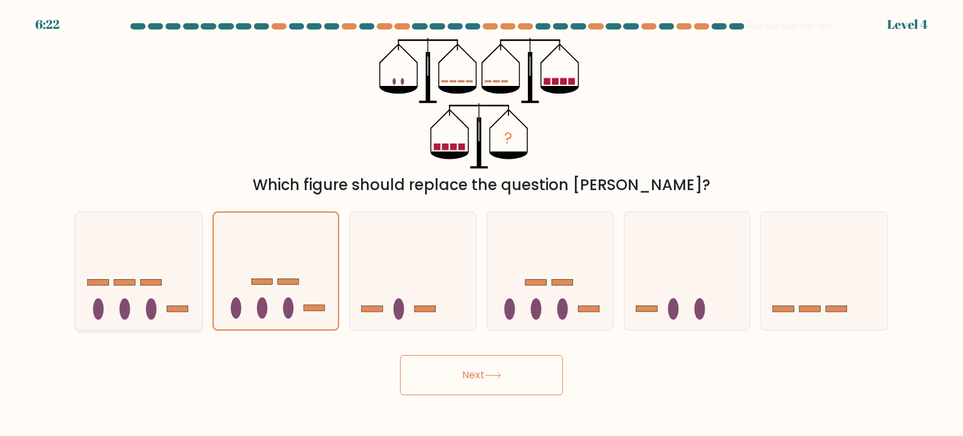
radio input "true"
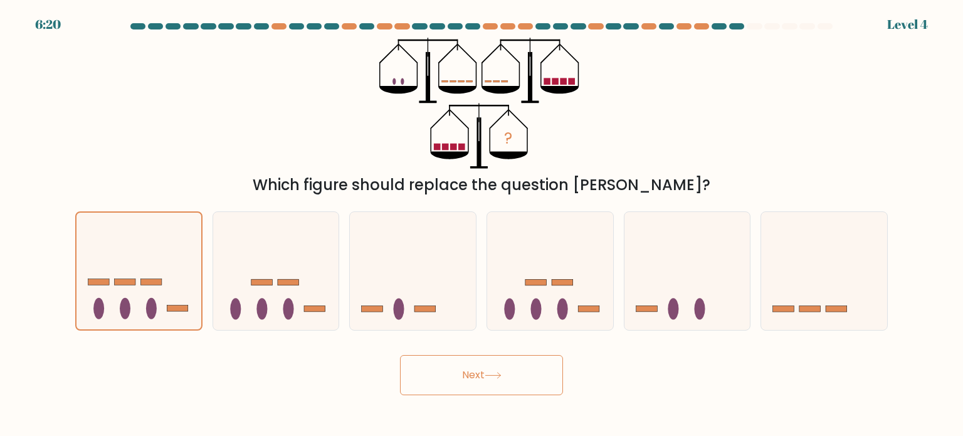
click at [471, 378] on button "Next" at bounding box center [481, 375] width 163 height 40
click at [482, 359] on button "Next" at bounding box center [481, 375] width 163 height 40
click at [482, 372] on button "Next" at bounding box center [481, 375] width 163 height 40
click at [498, 361] on button "Next" at bounding box center [481, 375] width 163 height 40
click at [488, 386] on button "Next" at bounding box center [481, 375] width 163 height 40
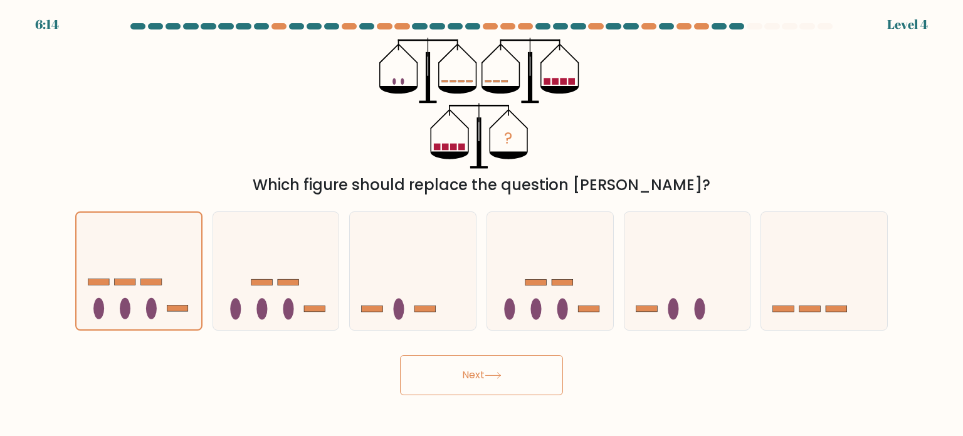
click at [490, 386] on button "Next" at bounding box center [481, 375] width 163 height 40
click at [491, 383] on button "Next" at bounding box center [481, 375] width 163 height 40
click at [250, 82] on div "? Which figure should replace the question mark?" at bounding box center [482, 117] width 828 height 159
click at [477, 368] on button "Next" at bounding box center [481, 375] width 163 height 40
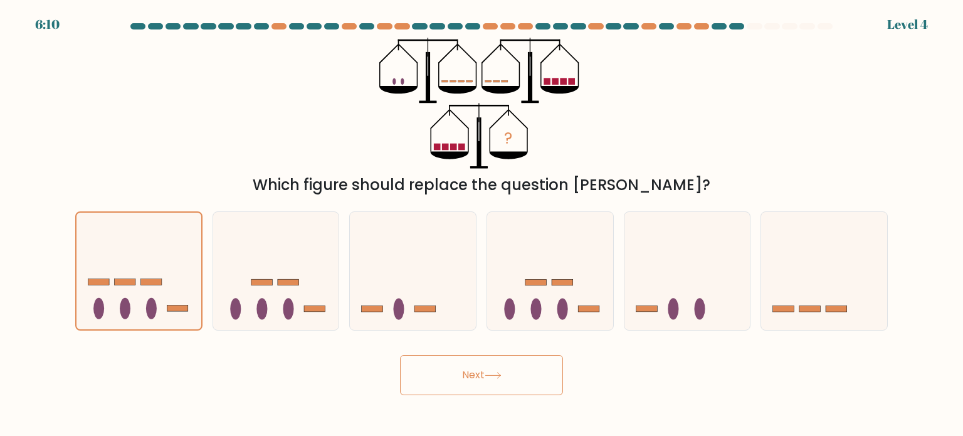
click at [477, 368] on button "Next" at bounding box center [481, 375] width 163 height 40
click at [308, 253] on icon at bounding box center [276, 271] width 126 height 104
click at [482, 224] on input "b." at bounding box center [482, 221] width 1 height 6
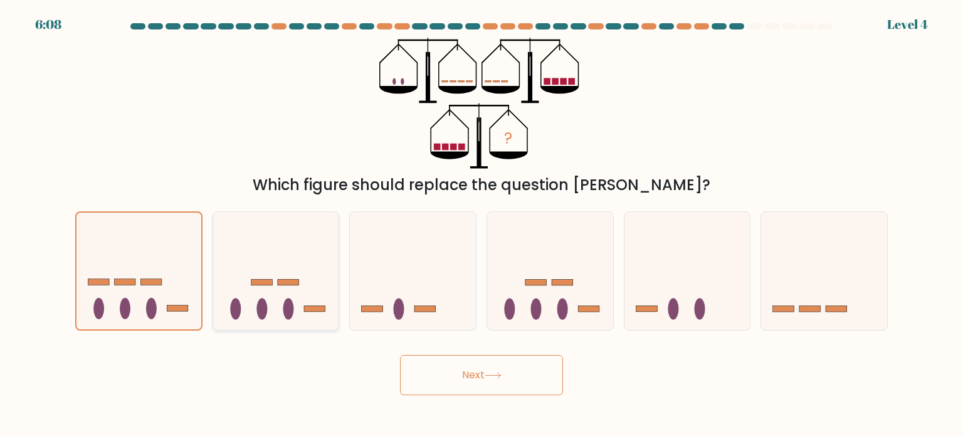
radio input "true"
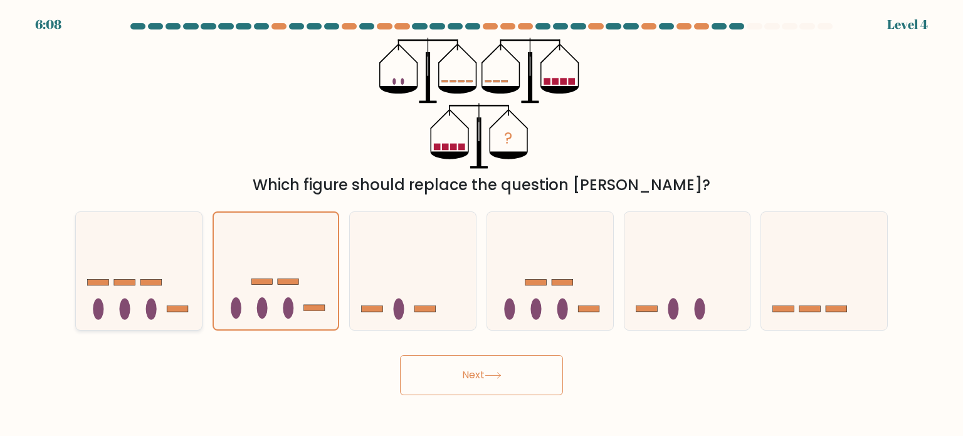
click at [155, 266] on icon at bounding box center [139, 271] width 126 height 104
click at [482, 224] on input "a." at bounding box center [482, 221] width 1 height 6
radio input "true"
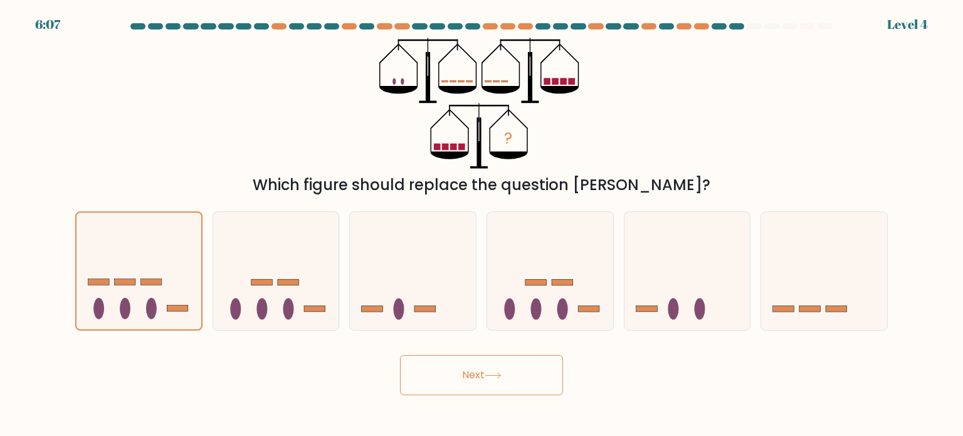
click at [444, 378] on button "Next" at bounding box center [481, 375] width 163 height 40
click at [444, 376] on button "Next" at bounding box center [481, 375] width 163 height 40
drag, startPoint x: 461, startPoint y: 372, endPoint x: 492, endPoint y: 364, distance: 31.0
click at [471, 374] on button "Next" at bounding box center [481, 375] width 163 height 40
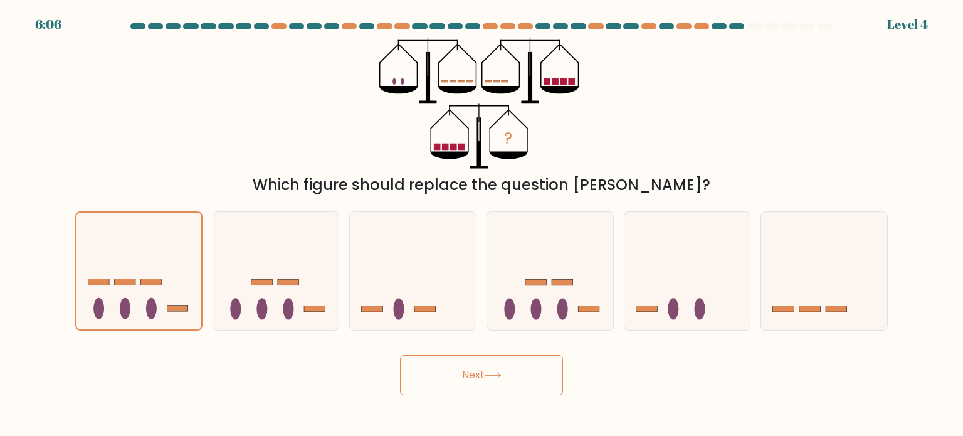
click at [499, 365] on button "Next" at bounding box center [481, 375] width 163 height 40
drag, startPoint x: 499, startPoint y: 365, endPoint x: 479, endPoint y: 359, distance: 21.0
click at [500, 368] on button "Next" at bounding box center [481, 375] width 163 height 40
click at [545, 235] on icon at bounding box center [550, 271] width 126 height 104
click at [482, 224] on input "d." at bounding box center [482, 221] width 1 height 6
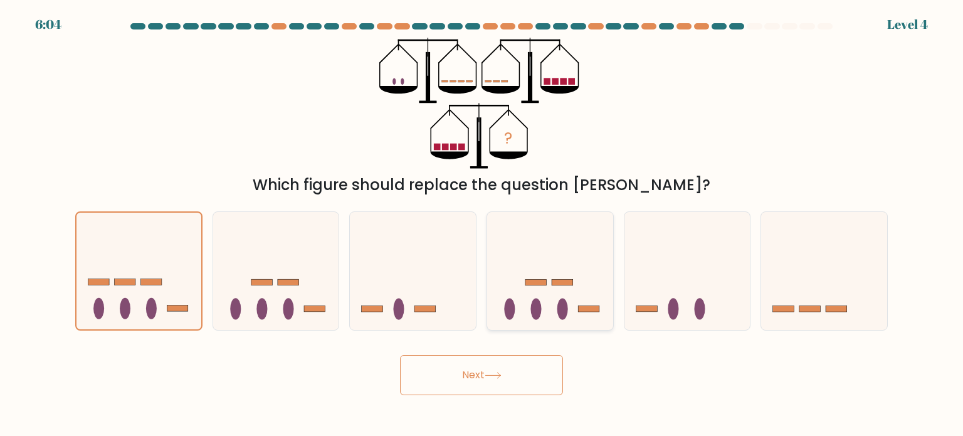
radio input "true"
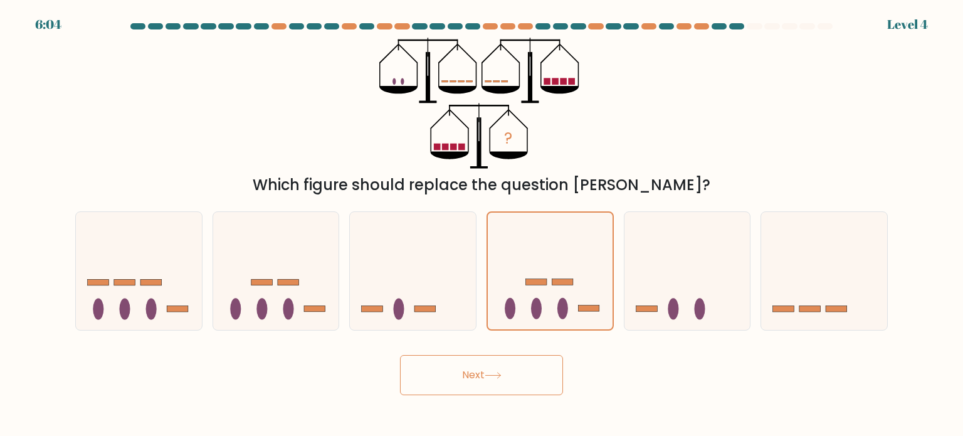
click at [519, 371] on button "Next" at bounding box center [481, 375] width 163 height 40
click at [442, 386] on button "Next" at bounding box center [481, 375] width 163 height 40
drag, startPoint x: 451, startPoint y: 385, endPoint x: 465, endPoint y: 382, distance: 14.8
click at [451, 386] on button "Next" at bounding box center [481, 375] width 163 height 40
click at [490, 373] on icon at bounding box center [493, 375] width 17 height 7
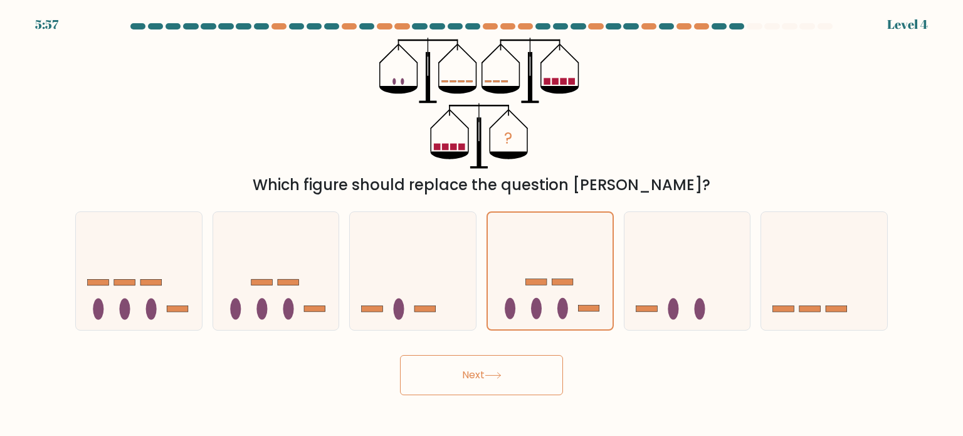
click at [491, 371] on button "Next" at bounding box center [481, 375] width 163 height 40
click at [492, 369] on button "Next" at bounding box center [481, 375] width 163 height 40
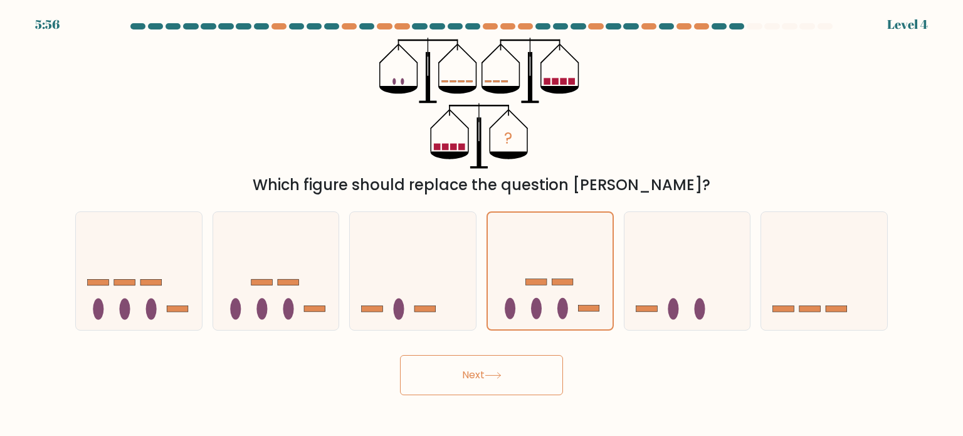
click at [492, 368] on button "Next" at bounding box center [481, 375] width 163 height 40
drag, startPoint x: 722, startPoint y: 240, endPoint x: 532, endPoint y: 238, distance: 190.0
click at [590, 240] on div "a. b. c." at bounding box center [481, 265] width 823 height 129
click at [532, 238] on icon at bounding box center [550, 270] width 125 height 103
click at [482, 224] on input "d." at bounding box center [482, 221] width 1 height 6
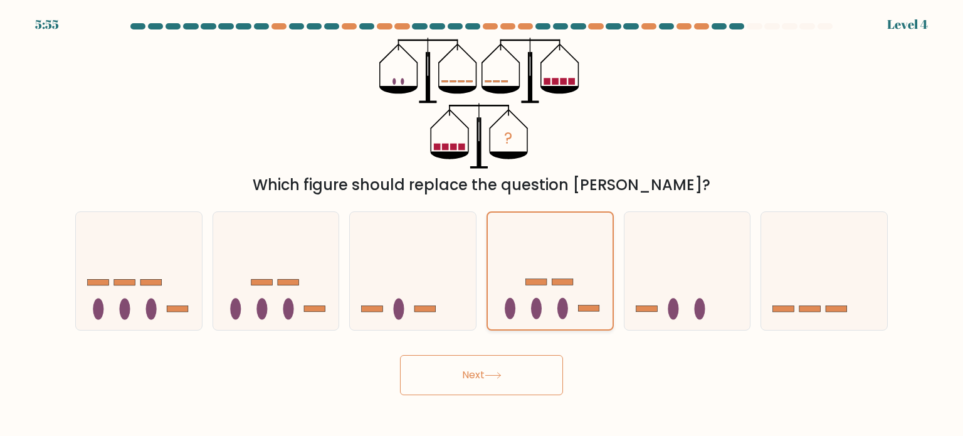
click at [532, 248] on icon at bounding box center [550, 270] width 125 height 103
click at [482, 224] on input "d." at bounding box center [482, 221] width 1 height 6
drag, startPoint x: 650, startPoint y: 250, endPoint x: 704, endPoint y: 238, distance: 55.8
click at [655, 250] on icon at bounding box center [687, 271] width 126 height 104
click at [482, 224] on input "e." at bounding box center [482, 221] width 1 height 6
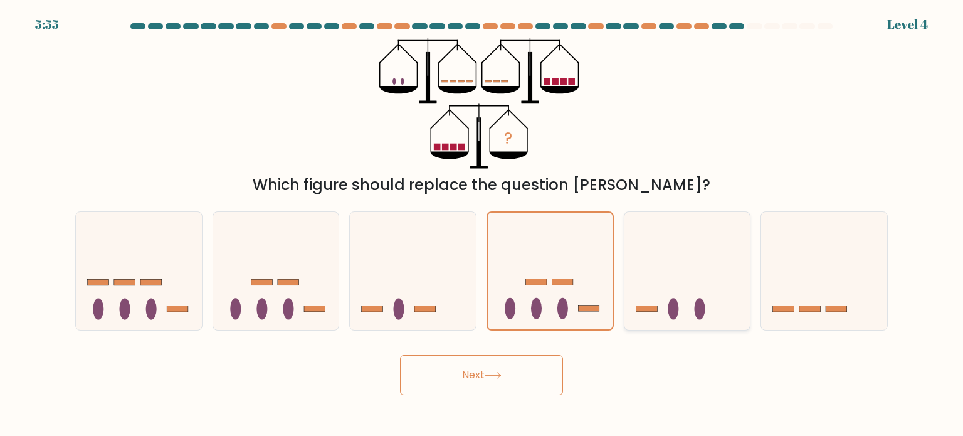
radio input "true"
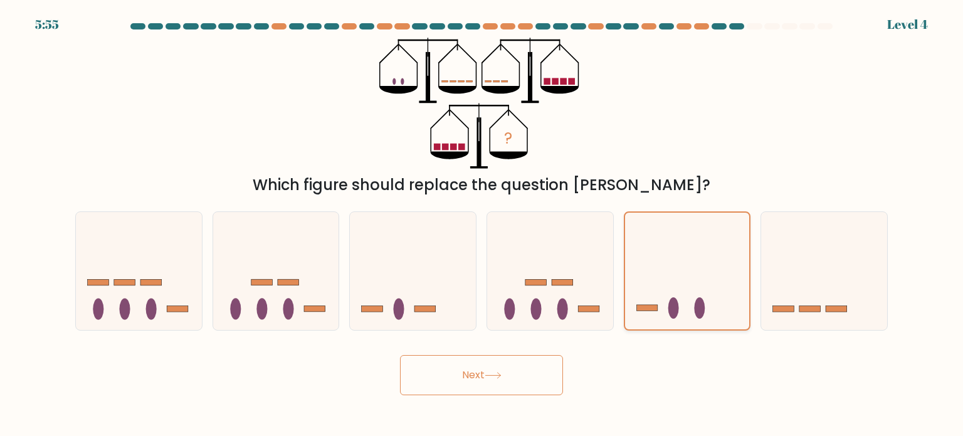
click at [707, 240] on icon at bounding box center [687, 270] width 125 height 103
click at [482, 224] on input "e." at bounding box center [482, 221] width 1 height 6
click at [710, 235] on icon at bounding box center [687, 270] width 125 height 103
click at [482, 224] on input "e." at bounding box center [482, 221] width 1 height 6
click at [712, 233] on icon at bounding box center [687, 270] width 125 height 103
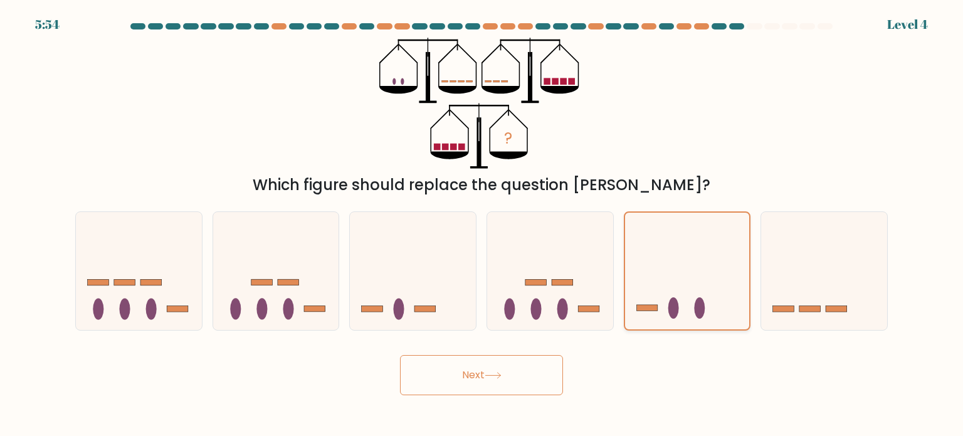
click at [482, 224] on input "e." at bounding box center [482, 221] width 1 height 6
click at [712, 233] on icon at bounding box center [687, 270] width 125 height 103
click at [482, 224] on input "e." at bounding box center [482, 221] width 1 height 6
click at [712, 234] on icon at bounding box center [687, 270] width 125 height 103
click at [482, 224] on input "e." at bounding box center [482, 221] width 1 height 6
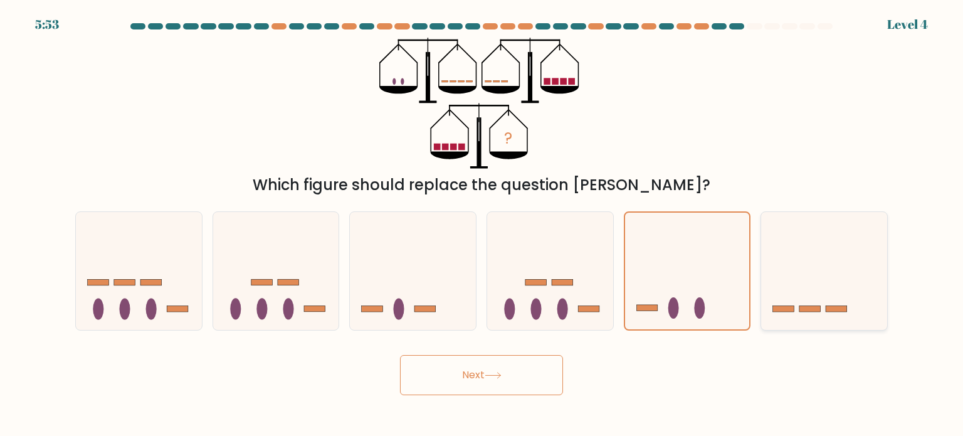
drag, startPoint x: 722, startPoint y: 235, endPoint x: 803, endPoint y: 221, distance: 81.4
click at [730, 236] on icon at bounding box center [687, 270] width 125 height 103
click at [482, 224] on input "e." at bounding box center [482, 221] width 1 height 6
click at [803, 224] on icon at bounding box center [824, 271] width 126 height 104
click at [482, 224] on input "f." at bounding box center [482, 221] width 1 height 6
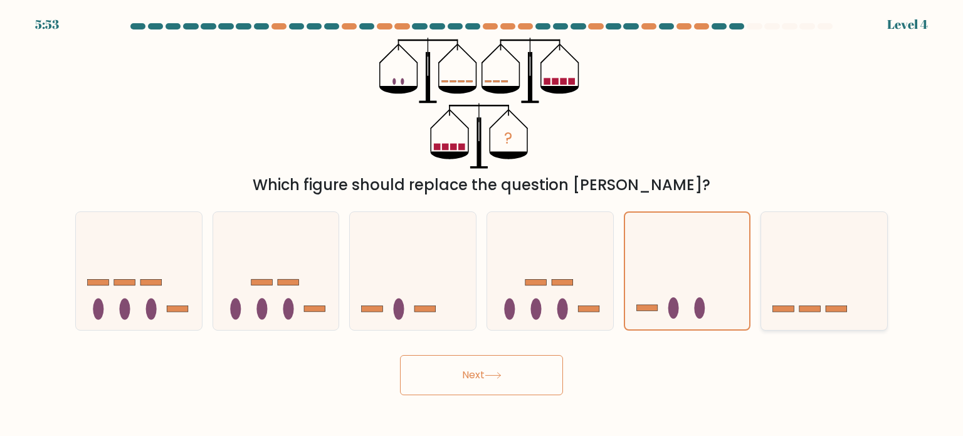
radio input "true"
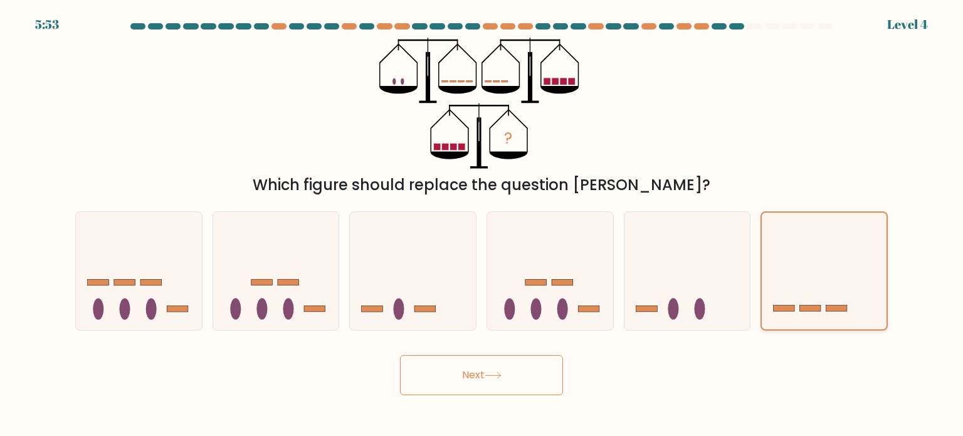
click at [808, 223] on icon at bounding box center [824, 270] width 125 height 103
click at [482, 223] on input "f." at bounding box center [482, 221] width 1 height 6
drag, startPoint x: 352, startPoint y: 398, endPoint x: 399, endPoint y: 376, distance: 51.3
click at [359, 397] on body "5:52 Level 4" at bounding box center [481, 218] width 963 height 436
drag, startPoint x: 442, startPoint y: 367, endPoint x: 453, endPoint y: 362, distance: 12.4
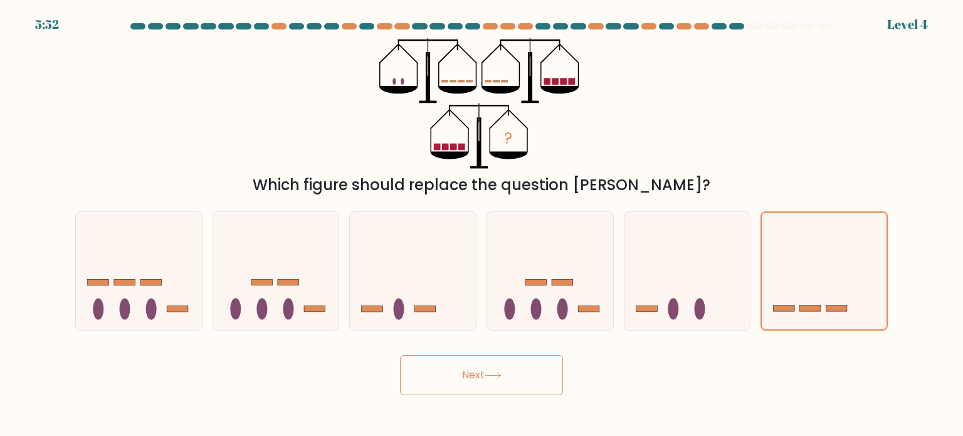
click at [444, 367] on button "Next" at bounding box center [481, 375] width 163 height 40
drag, startPoint x: 453, startPoint y: 362, endPoint x: 456, endPoint y: 369, distance: 8.2
click at [456, 369] on button "Next" at bounding box center [481, 375] width 163 height 40
drag, startPoint x: 466, startPoint y: 372, endPoint x: 474, endPoint y: 368, distance: 8.4
click at [467, 372] on button "Next" at bounding box center [481, 375] width 163 height 40
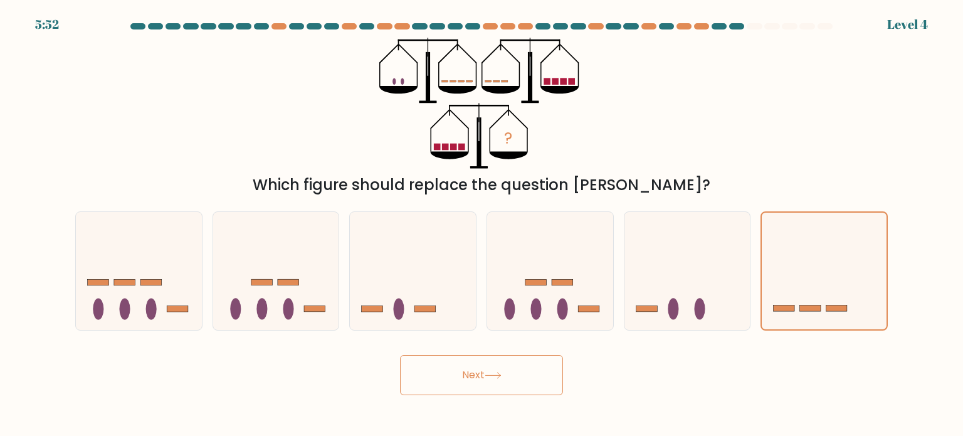
drag, startPoint x: 477, startPoint y: 371, endPoint x: 532, endPoint y: 340, distance: 63.4
click at [477, 371] on button "Next" at bounding box center [481, 375] width 163 height 40
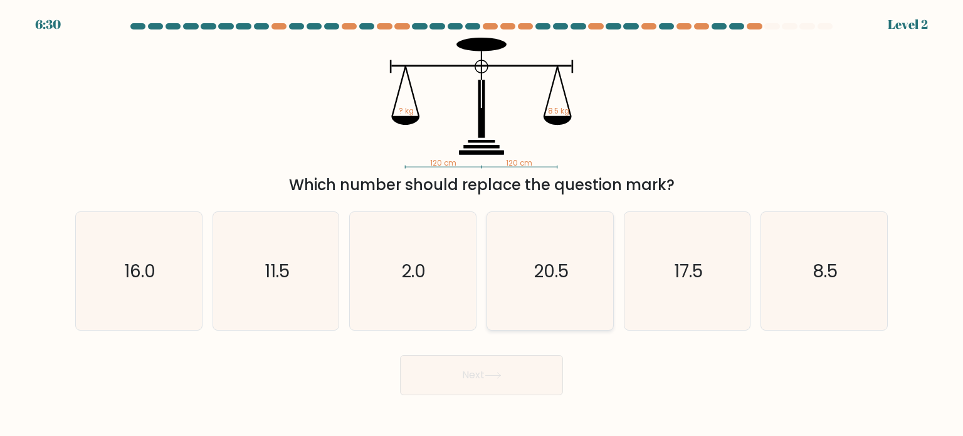
click at [487, 315] on div "20.5" at bounding box center [550, 270] width 127 height 119
click at [482, 224] on input "d. 20.5" at bounding box center [482, 221] width 1 height 6
radio input "true"
drag, startPoint x: 858, startPoint y: 248, endPoint x: 848, endPoint y: 253, distance: 11.2
click at [858, 246] on icon "8.5" at bounding box center [824, 271] width 118 height 118
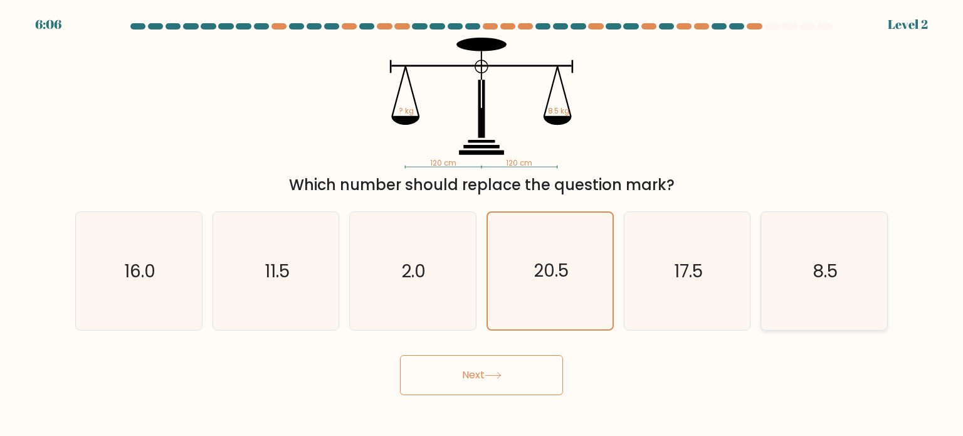
click at [482, 224] on input "f. 8.5" at bounding box center [482, 221] width 1 height 6
radio input "true"
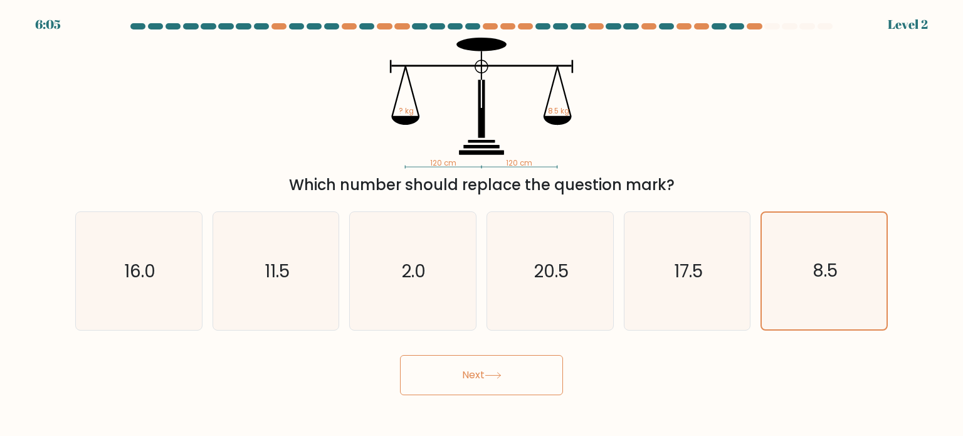
click at [477, 377] on button "Next" at bounding box center [481, 375] width 163 height 40
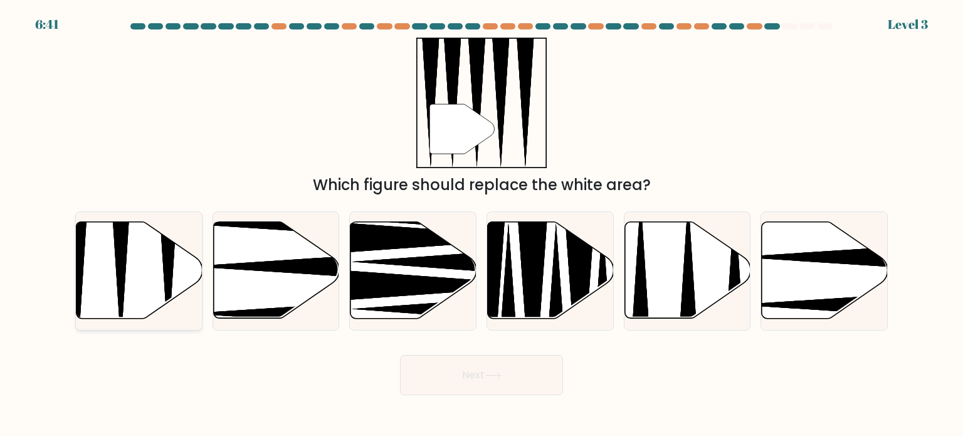
click at [86, 290] on icon at bounding box center [139, 270] width 126 height 97
click at [482, 224] on input "a." at bounding box center [482, 221] width 1 height 6
radio input "true"
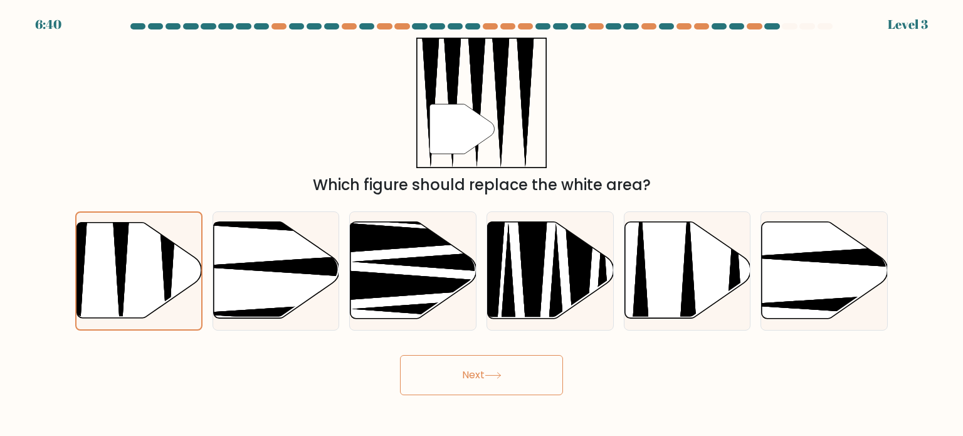
click at [474, 370] on button "Next" at bounding box center [481, 375] width 163 height 40
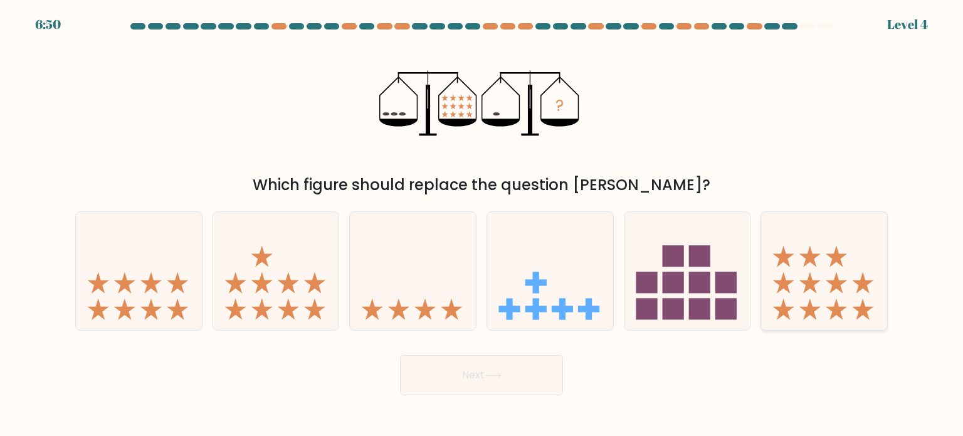
click at [828, 271] on icon at bounding box center [824, 271] width 126 height 104
click at [482, 224] on input "f." at bounding box center [482, 221] width 1 height 6
radio input "true"
click at [493, 371] on button "Next" at bounding box center [481, 375] width 163 height 40
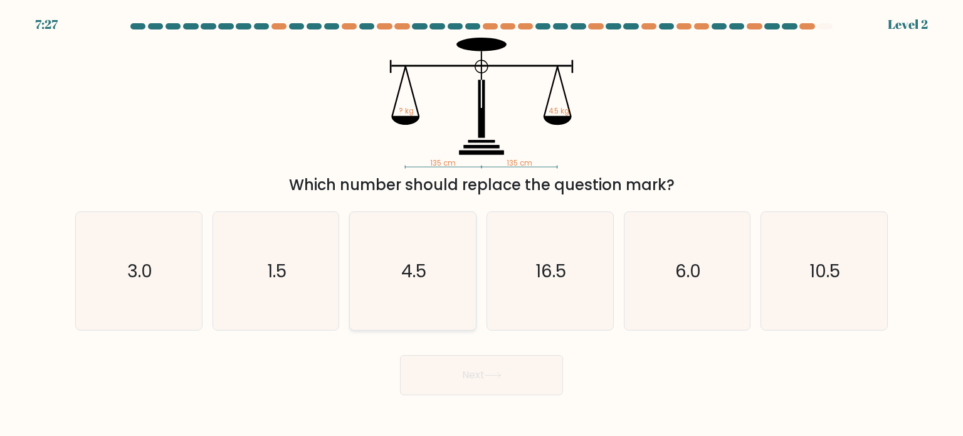
drag, startPoint x: 436, startPoint y: 263, endPoint x: 440, endPoint y: 273, distance: 10.9
click at [438, 271] on icon "4.5" at bounding box center [413, 271] width 118 height 118
click at [482, 224] on input "c. 4.5" at bounding box center [482, 221] width 1 height 6
radio input "true"
click at [485, 366] on button "Next" at bounding box center [481, 375] width 163 height 40
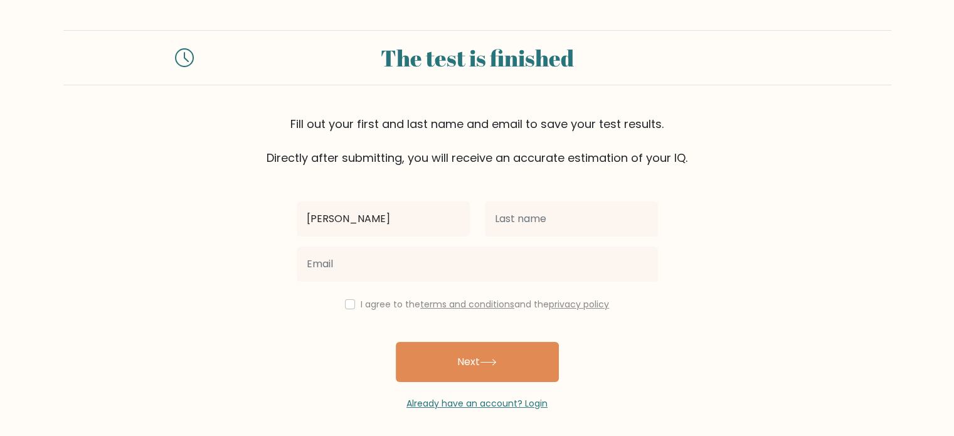
type input "patricia lyka"
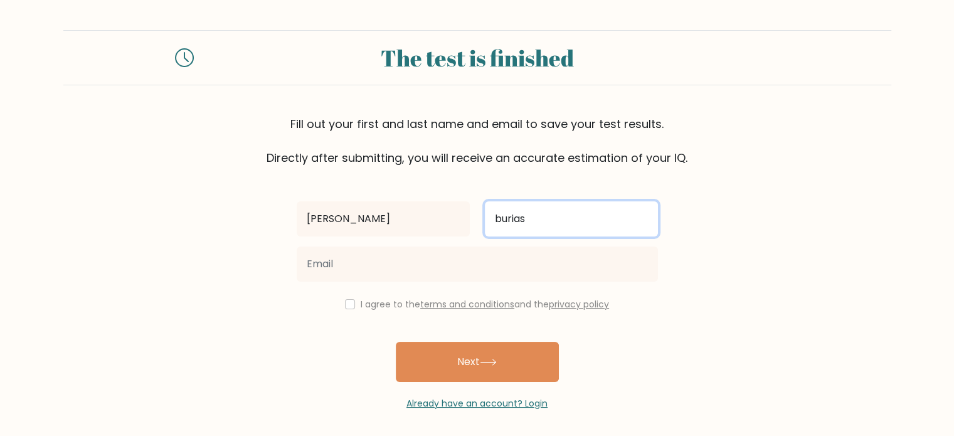
type input "burias"
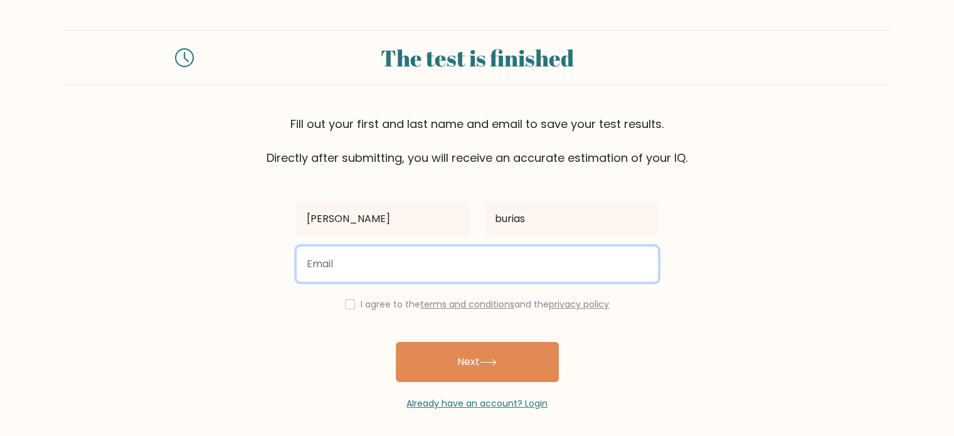
click at [378, 268] on input "email" at bounding box center [477, 263] width 361 height 35
type input "patriciaburias3143@gmail.com"
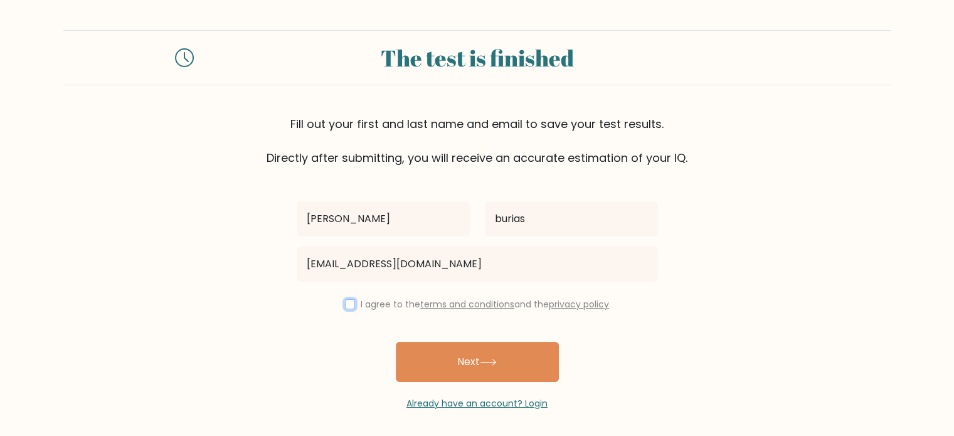
click at [345, 305] on input "checkbox" at bounding box center [350, 304] width 10 height 10
checkbox input "true"
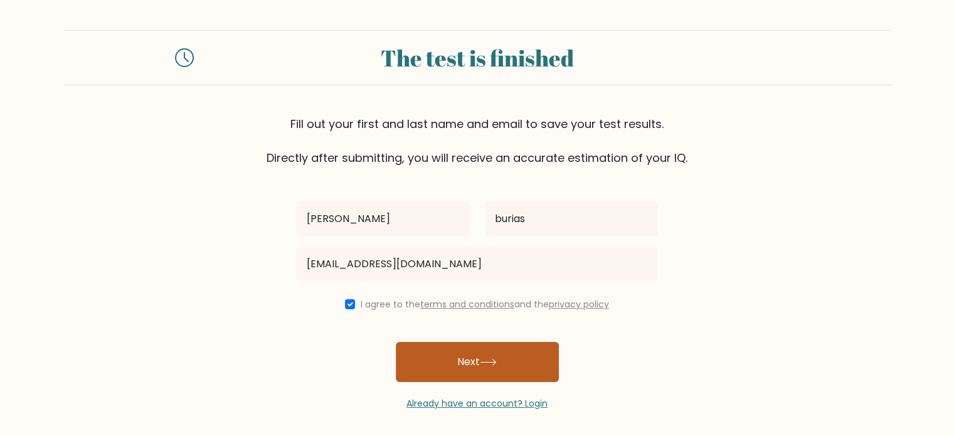
click at [481, 366] on button "Next" at bounding box center [477, 362] width 163 height 40
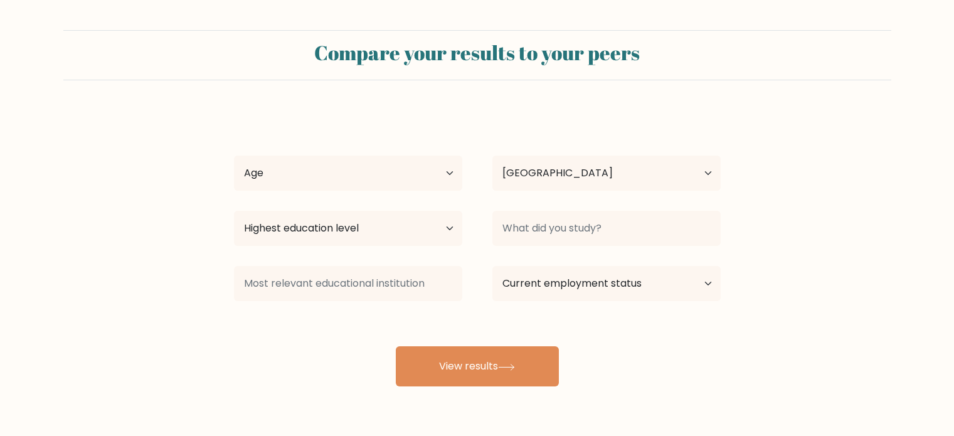
select select "PH"
click at [434, 176] on select "Age Under [DEMOGRAPHIC_DATA] [DEMOGRAPHIC_DATA] [DEMOGRAPHIC_DATA] [DEMOGRAPHIC…" at bounding box center [348, 172] width 228 height 35
select select "25_34"
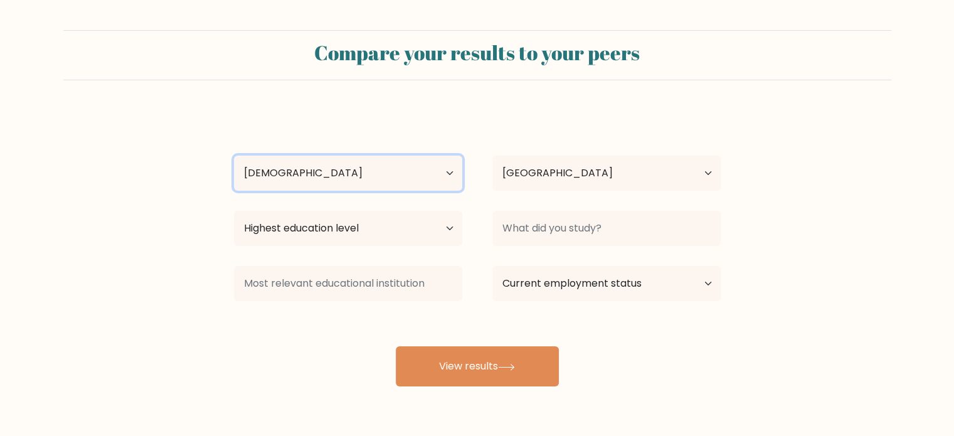
click at [234, 155] on select "Age Under 18 years old 18-24 years old 25-34 years old 35-44 years old 45-54 ye…" at bounding box center [348, 172] width 228 height 35
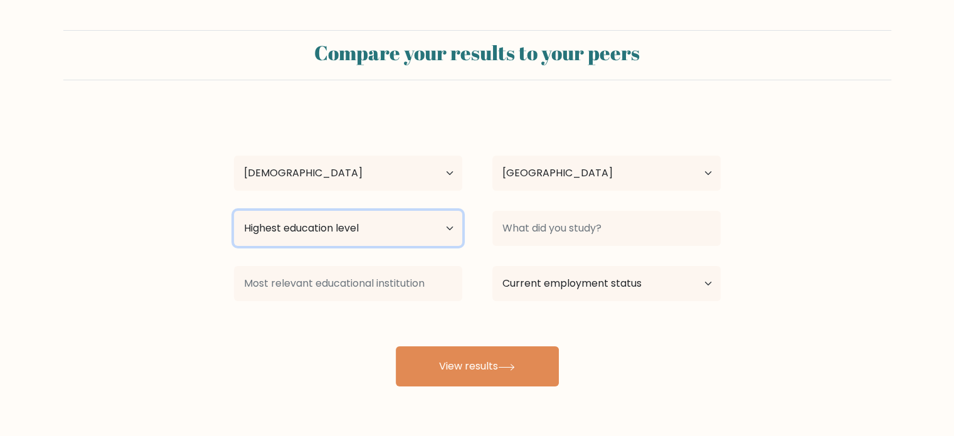
click at [412, 221] on select "Highest education level No schooling Primary Lower Secondary Upper Secondary Oc…" at bounding box center [348, 228] width 228 height 35
select select "bachelors_degree"
click at [234, 211] on select "Highest education level No schooling Primary Lower Secondary Upper Secondary Oc…" at bounding box center [348, 228] width 228 height 35
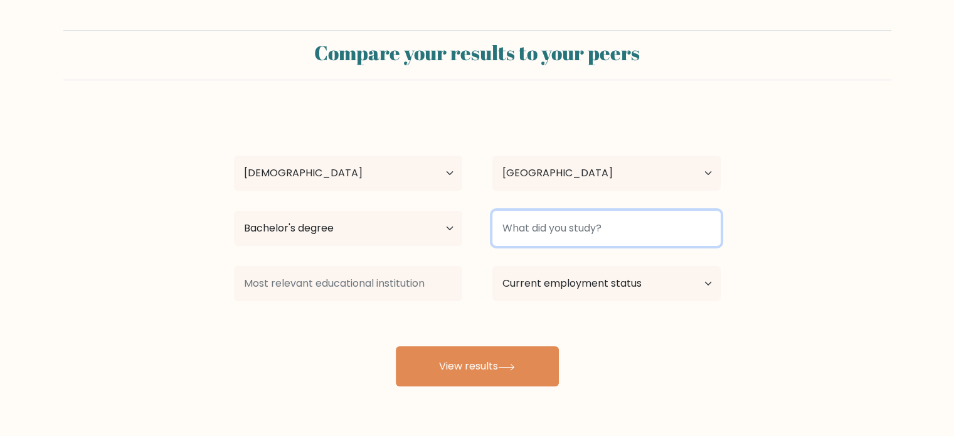
click at [596, 238] on input at bounding box center [606, 228] width 228 height 35
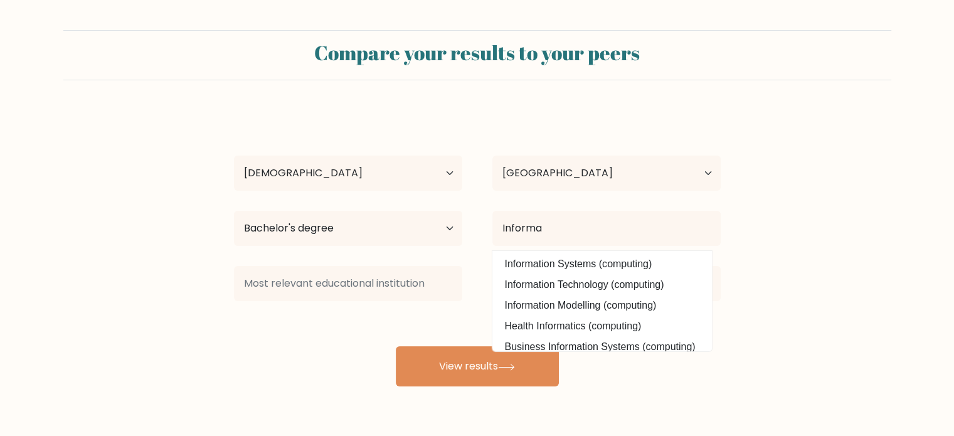
click at [602, 282] on option "Information Technology (computing)" at bounding box center [601, 285] width 213 height 20
type input "Information Technology"
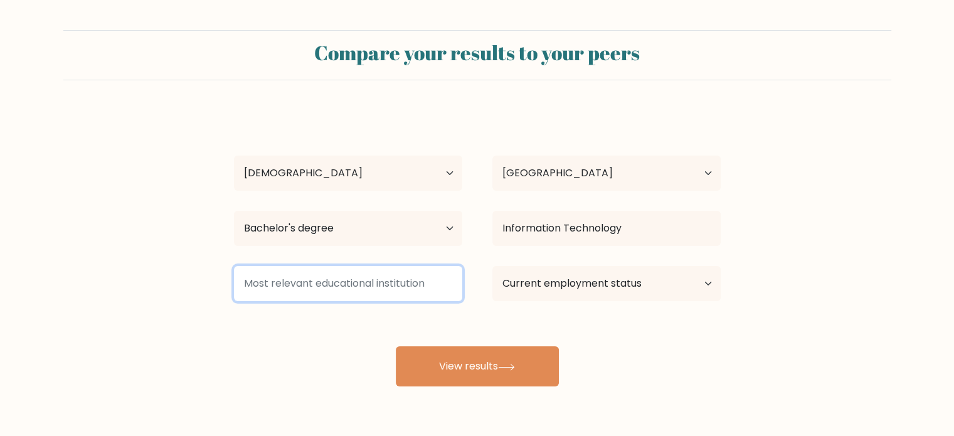
click at [438, 290] on input at bounding box center [348, 283] width 228 height 35
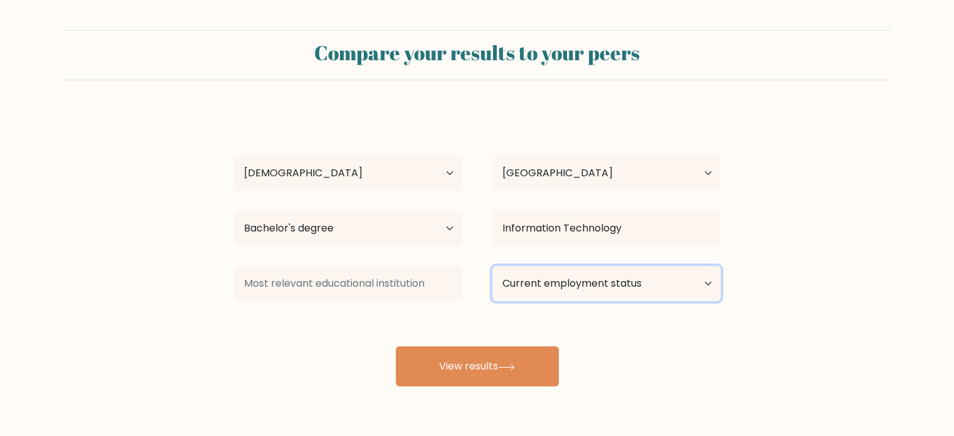
click at [604, 285] on select "Current employment status Employed Student Retired Other / prefer not to answer" at bounding box center [606, 283] width 228 height 35
select select "employed"
click at [492, 266] on select "Current employment status Employed Student Retired Other / prefer not to answer" at bounding box center [606, 283] width 228 height 35
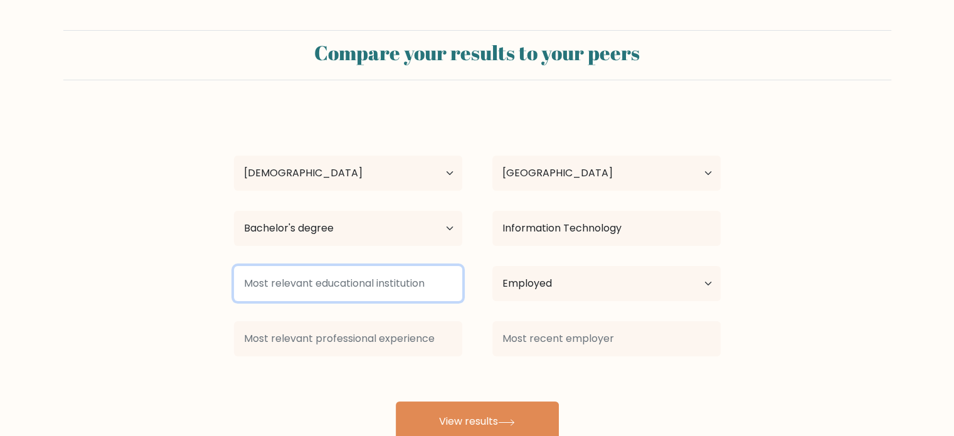
click at [377, 283] on input at bounding box center [348, 283] width 228 height 35
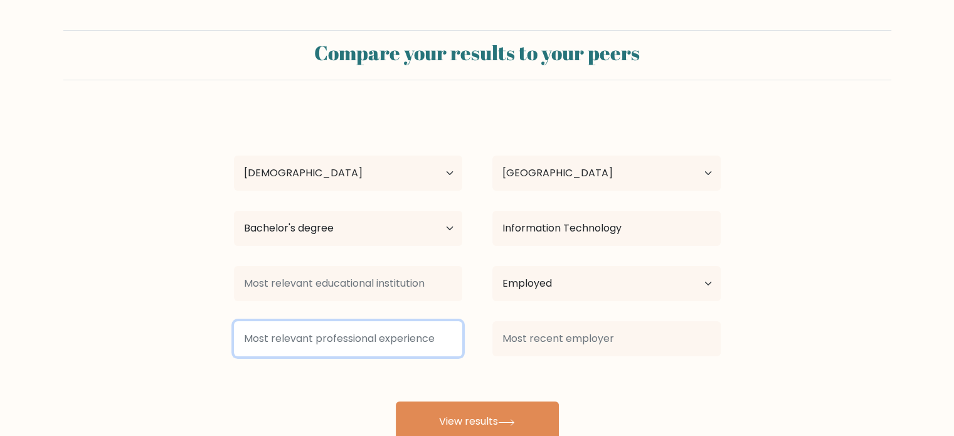
click at [386, 340] on input at bounding box center [348, 338] width 228 height 35
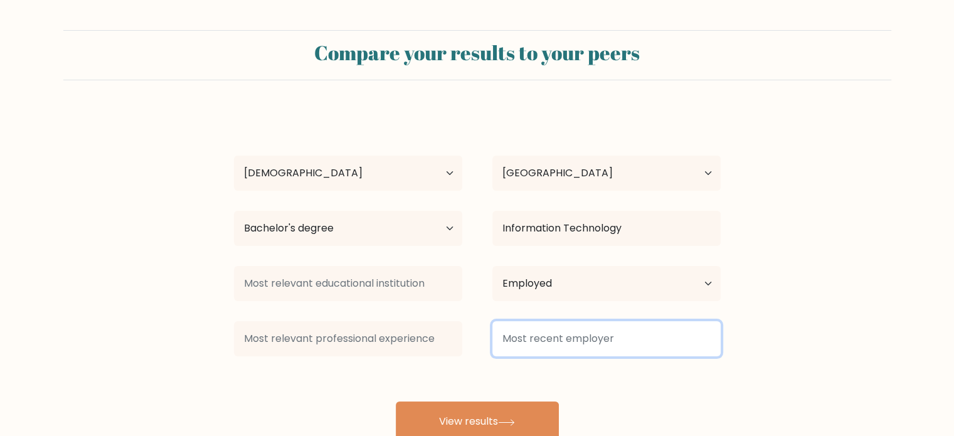
click at [522, 330] on input at bounding box center [606, 338] width 228 height 35
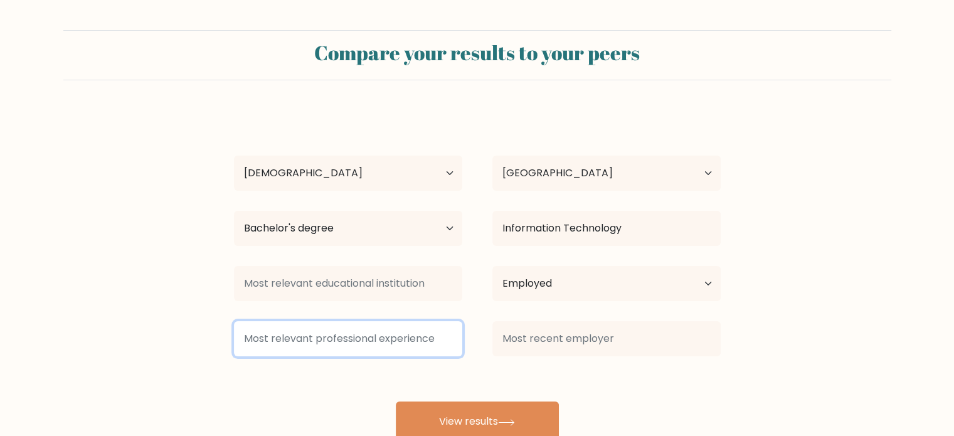
click at [385, 332] on input at bounding box center [348, 338] width 228 height 35
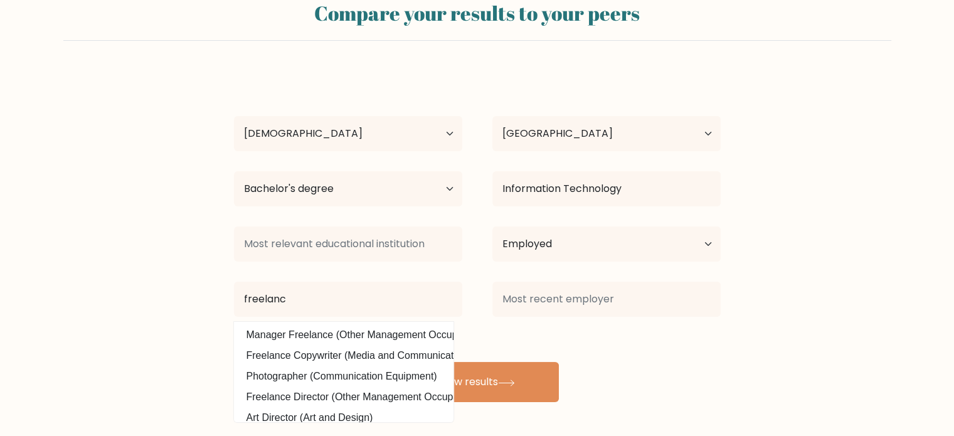
click at [352, 355] on div "patricia lyka burias Age Under 18 years old 18-24 years old 25-34 years old 35-…" at bounding box center [477, 236] width 502 height 331
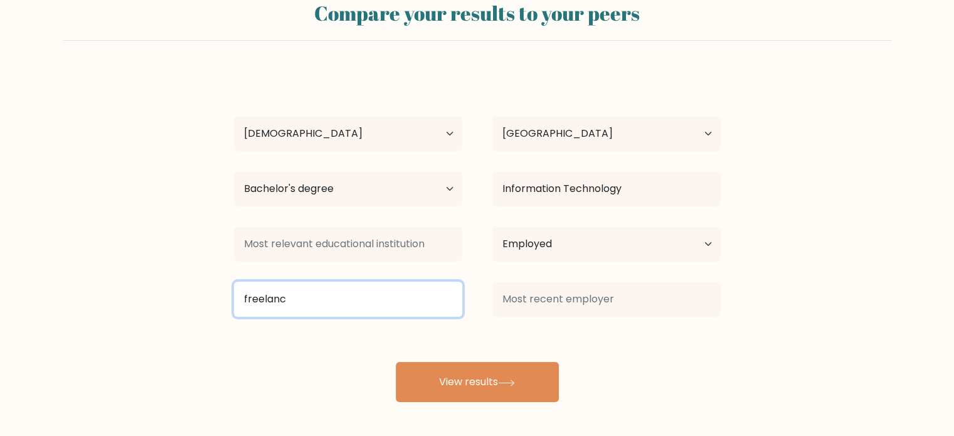
click at [364, 300] on input "freelanc" at bounding box center [348, 299] width 228 height 35
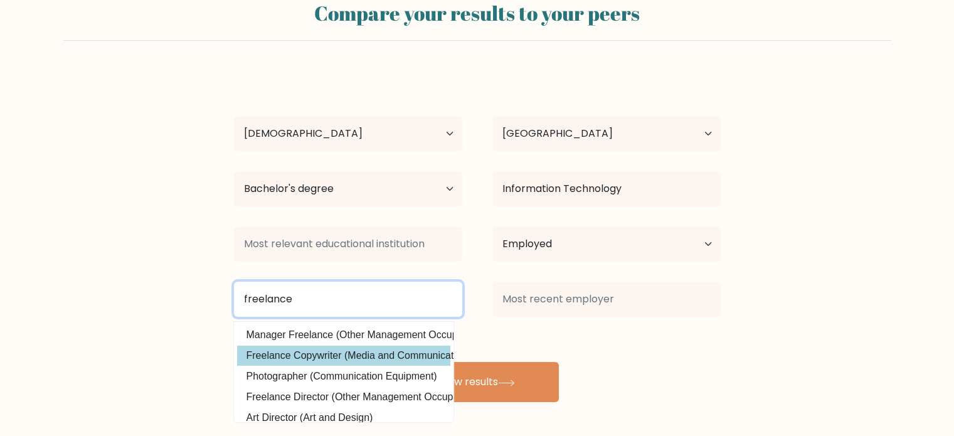
type input "freelance"
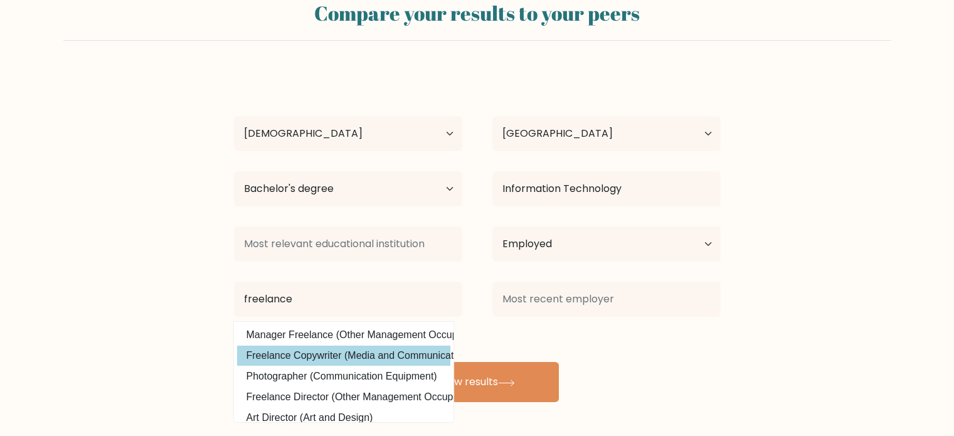
click at [357, 356] on div "patricia lyka burias Age Under 18 years old 18-24 years old 25-34 years old 35-…" at bounding box center [477, 236] width 502 height 331
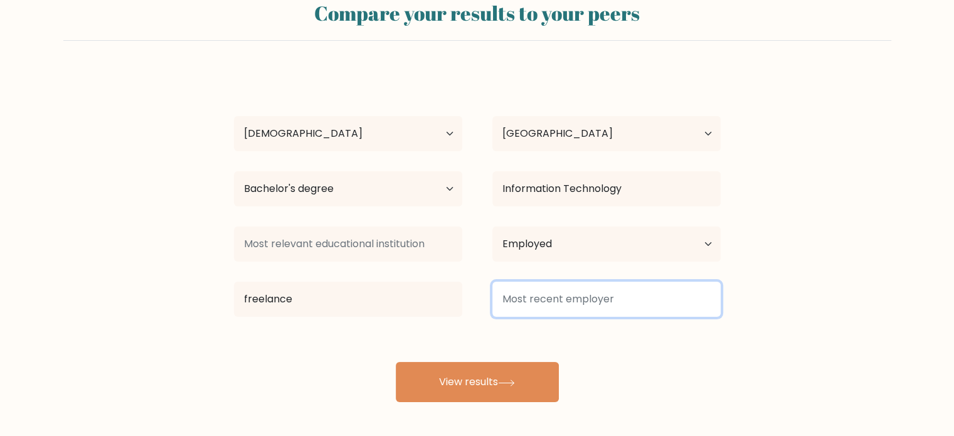
click at [603, 297] on input at bounding box center [606, 299] width 228 height 35
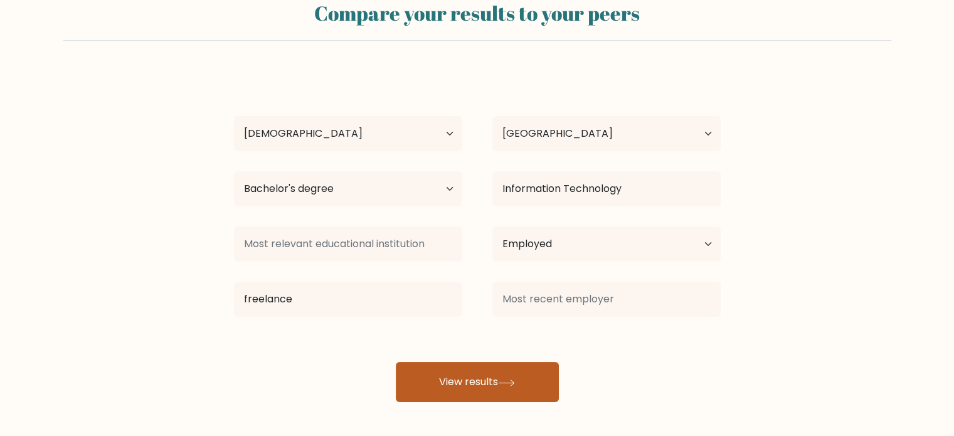
click at [495, 371] on button "View results" at bounding box center [477, 382] width 163 height 40
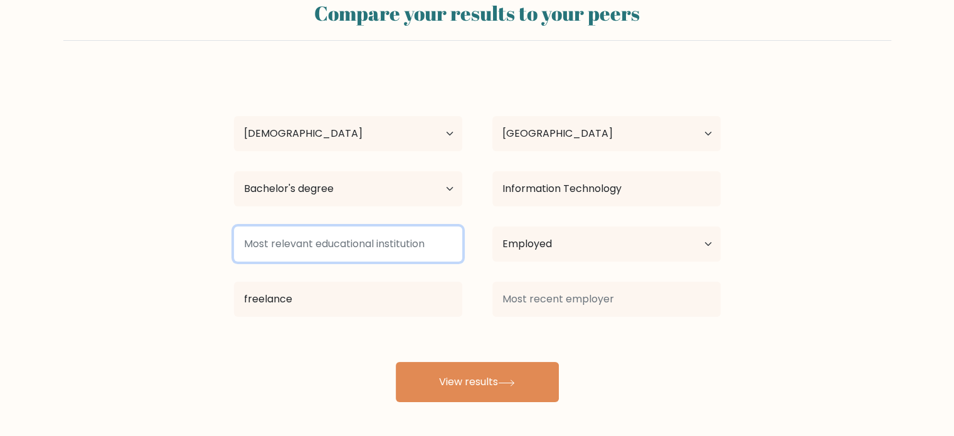
click at [344, 244] on input at bounding box center [348, 243] width 228 height 35
drag, startPoint x: 435, startPoint y: 248, endPoint x: 296, endPoint y: 252, distance: 139.3
click at [297, 252] on input at bounding box center [348, 243] width 228 height 35
click at [295, 243] on input at bounding box center [348, 243] width 228 height 35
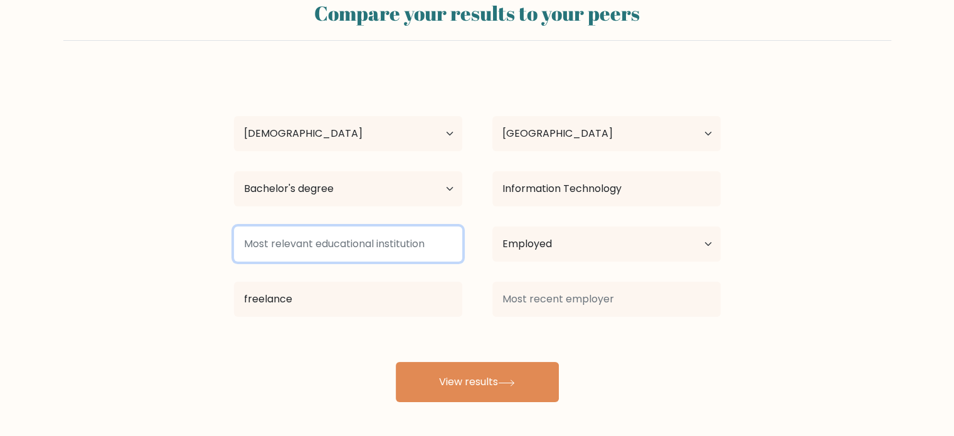
click at [295, 243] on input at bounding box center [348, 243] width 228 height 35
paste input "Job application / Resume: The “most relevant educational institution” is usuall…"
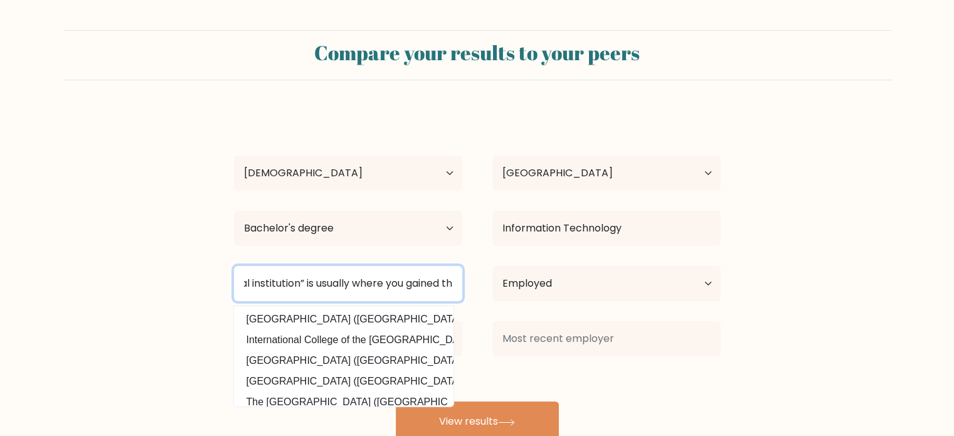
drag, startPoint x: 448, startPoint y: 280, endPoint x: 302, endPoint y: 283, distance: 145.5
click at [302, 283] on input "Job application / Resume: The “most relevant educational institution” is usuall…" at bounding box center [348, 283] width 228 height 35
type input "Job application / Resume: The “most relevant educational institution” i"
click at [409, 287] on input "Job application / Resume: The “most relevant educational institution” i" at bounding box center [348, 283] width 228 height 35
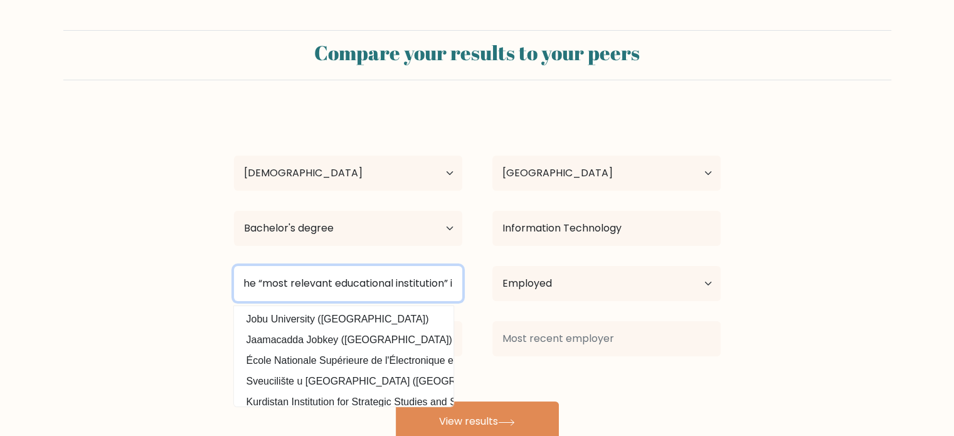
click at [408, 287] on input "Job application / Resume: The “most relevant educational institution” i" at bounding box center [348, 283] width 228 height 35
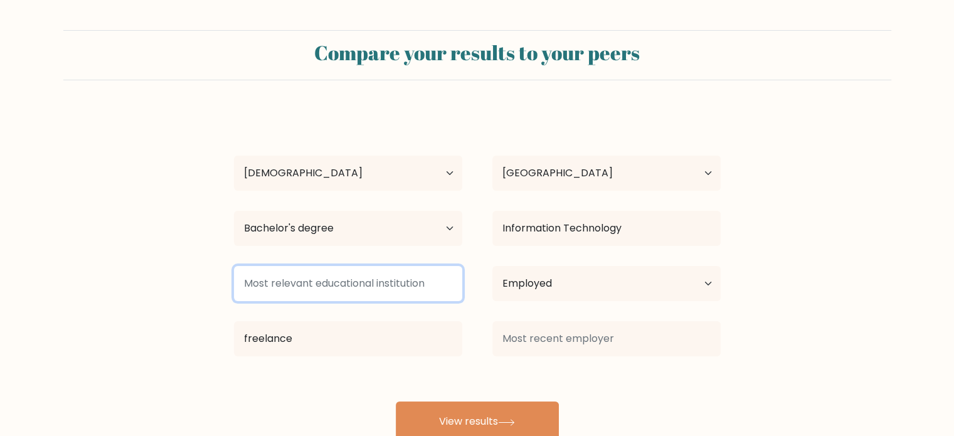
paste input "Job application / Resume:"
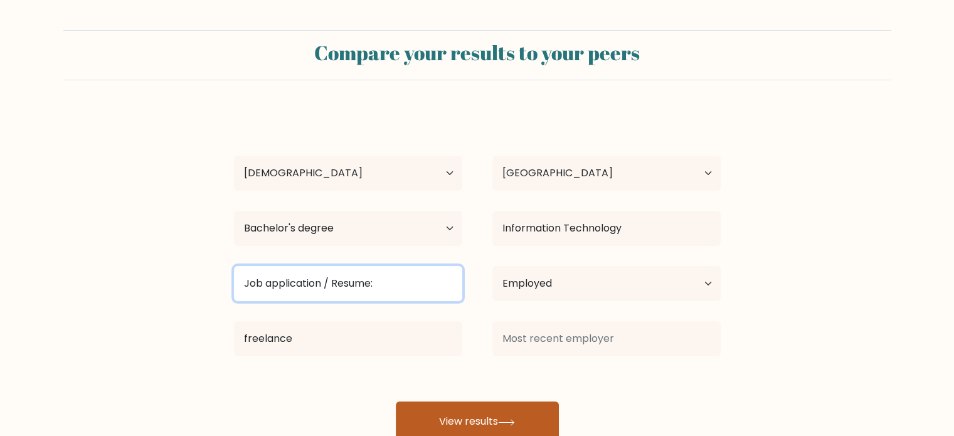
type input "Job application / Resume:"
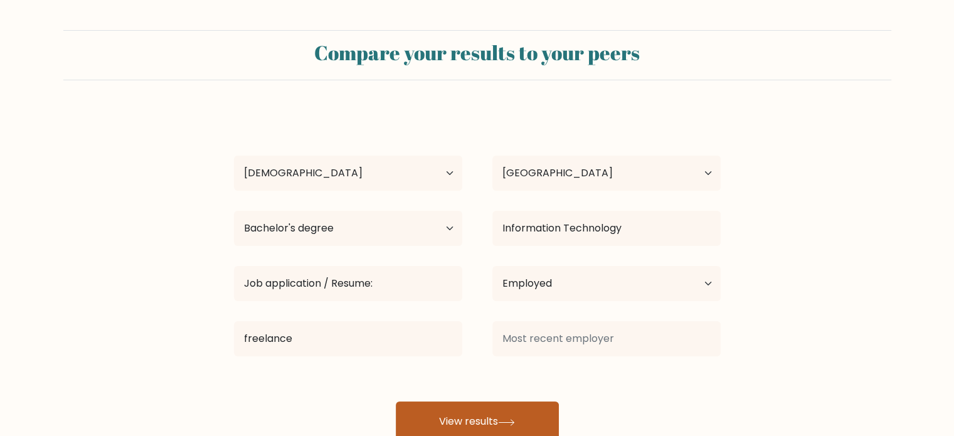
click at [506, 408] on button "View results" at bounding box center [477, 421] width 163 height 40
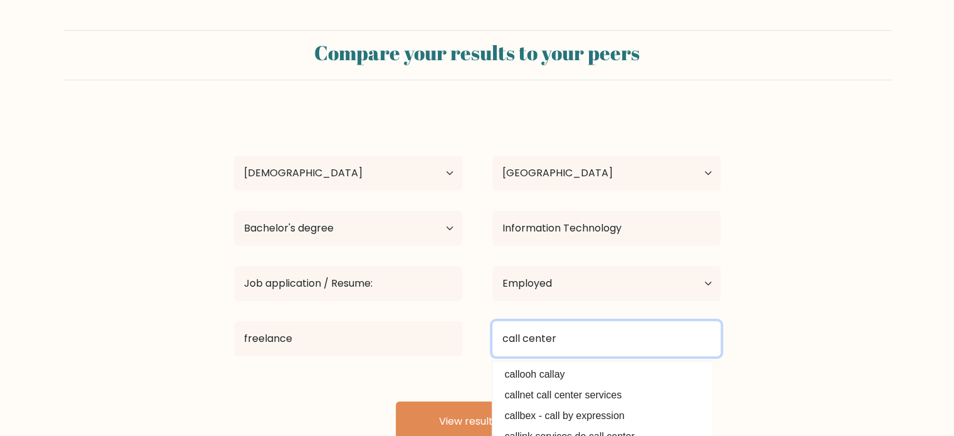
type input "call center"
click at [396, 401] on button "View results" at bounding box center [477, 421] width 163 height 40
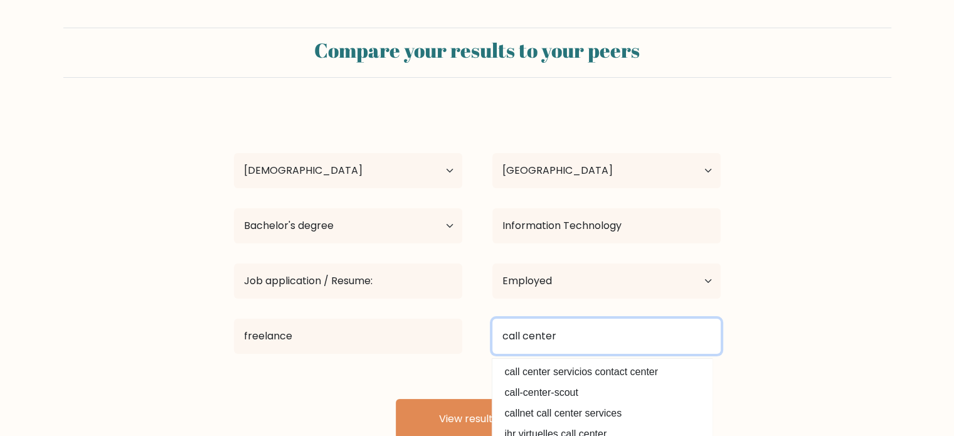
scroll to position [38, 0]
